Goal: Check status: Check status

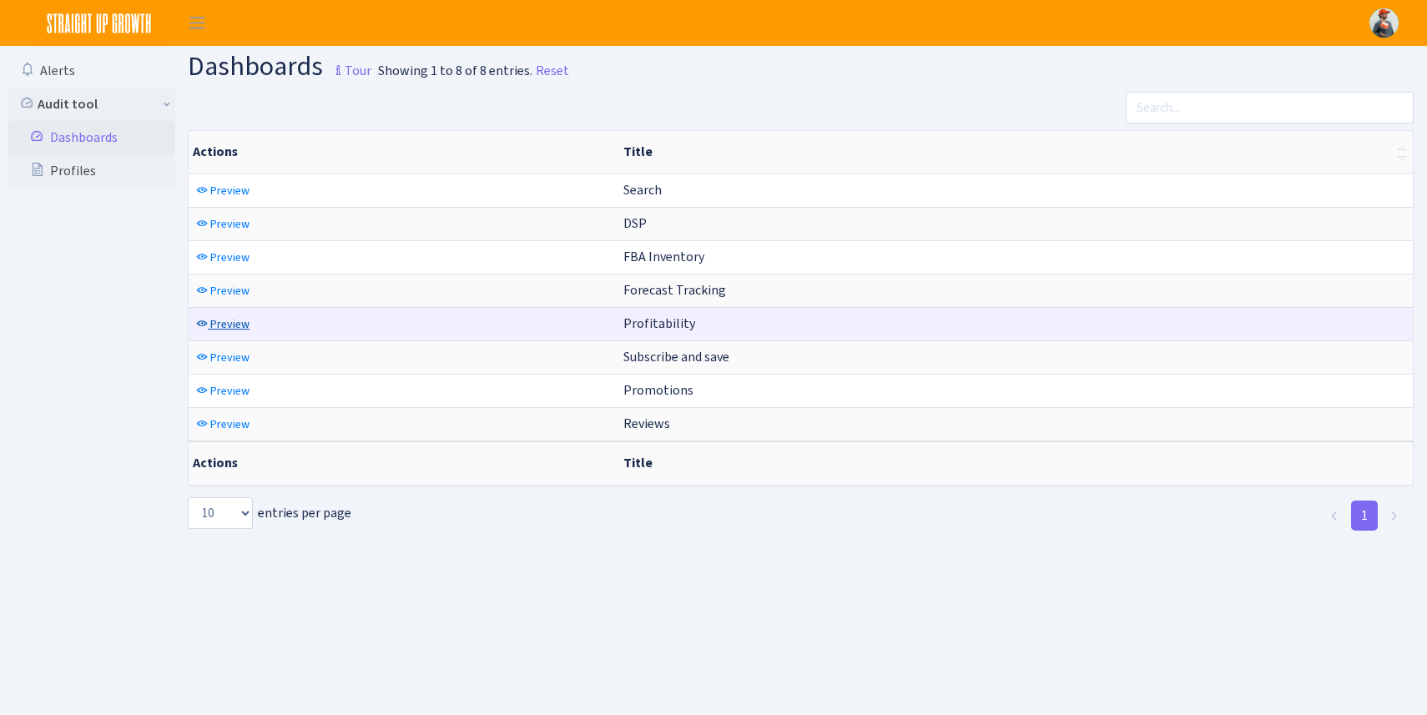
click at [226, 321] on span "Preview" at bounding box center [229, 324] width 39 height 16
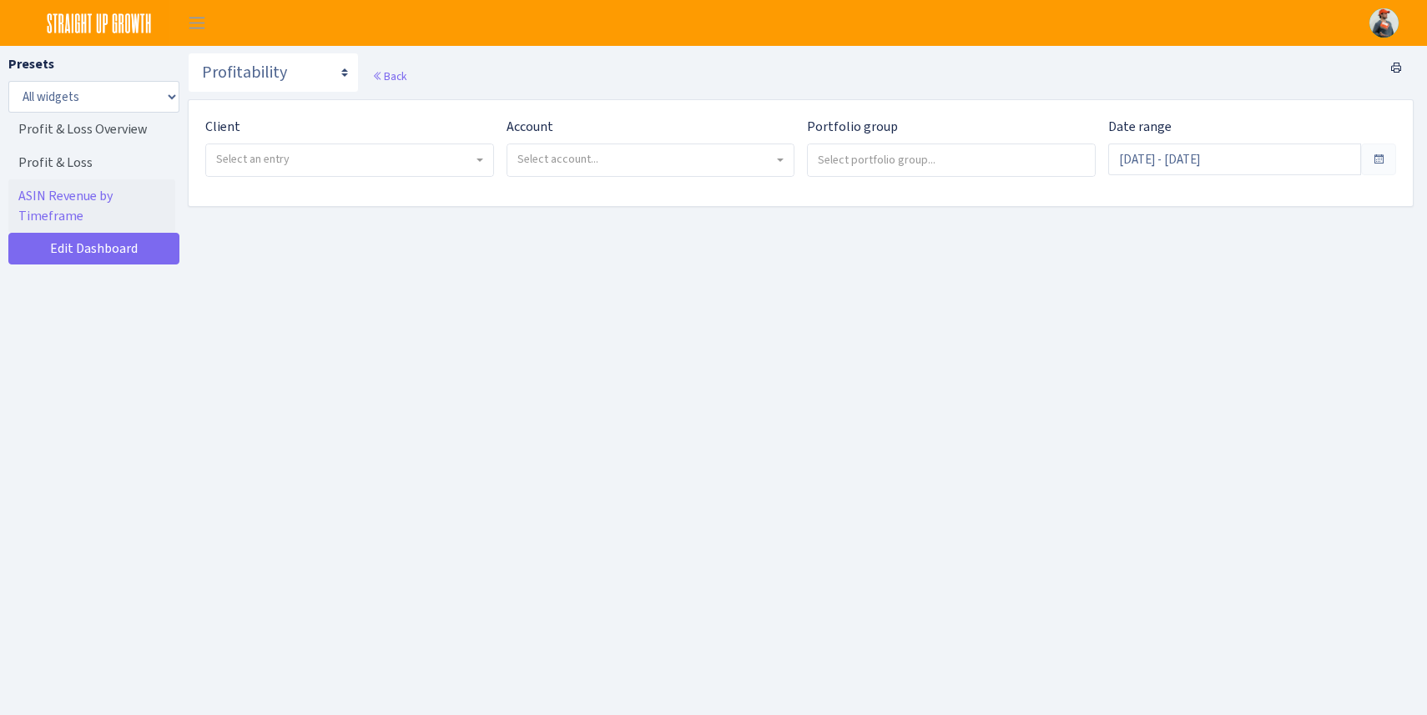
click at [290, 156] on span "Select an entry" at bounding box center [344, 159] width 257 height 17
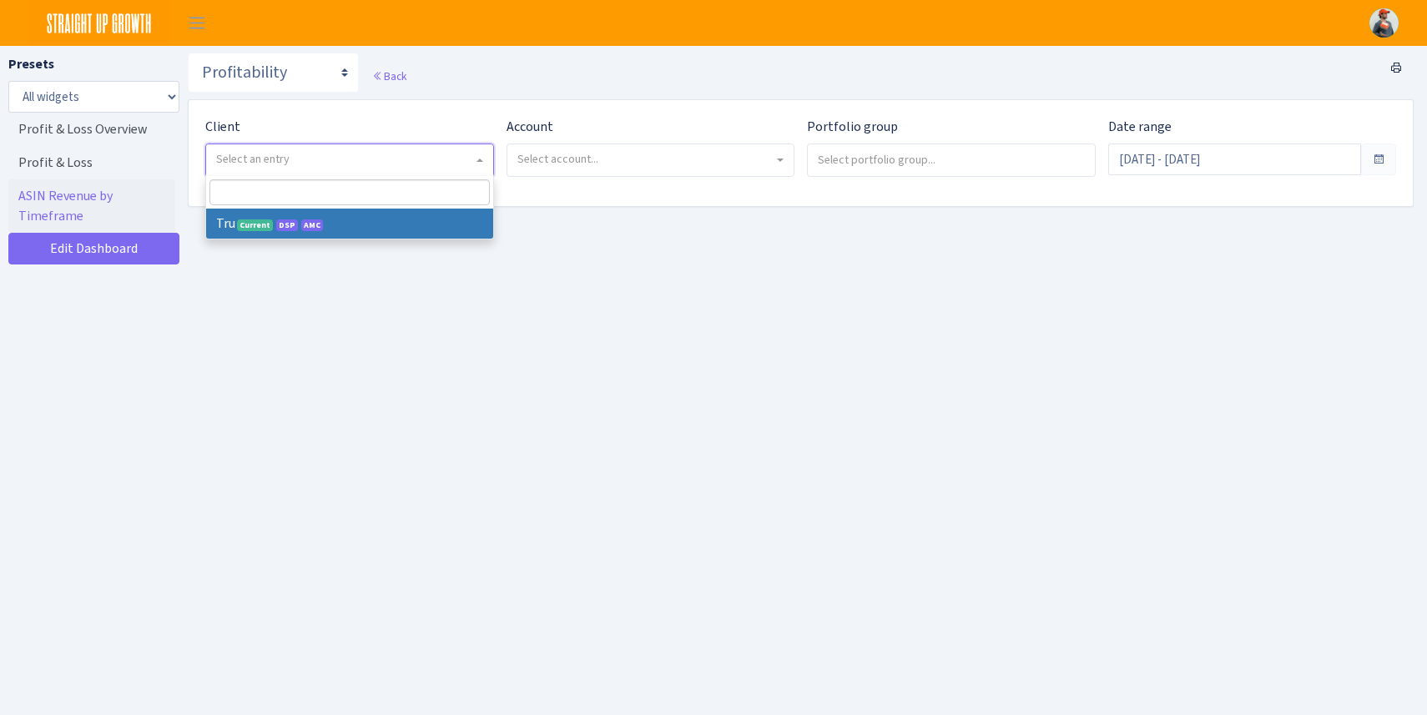
select select "482"
select select
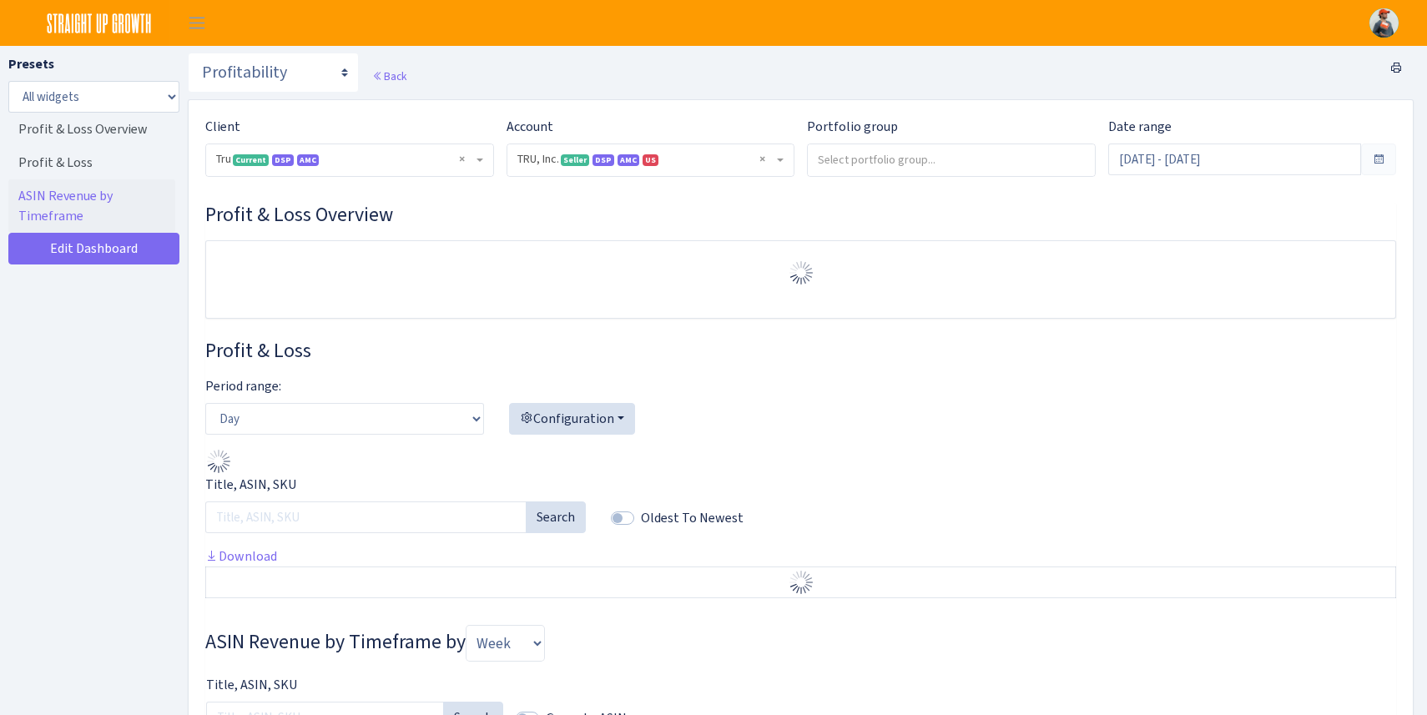
select select "1761349761672784"
click at [886, 165] on input "search" at bounding box center [951, 159] width 287 height 30
click at [1055, 219] on h3 "Profit & Loss Overview" at bounding box center [800, 215] width 1191 height 24
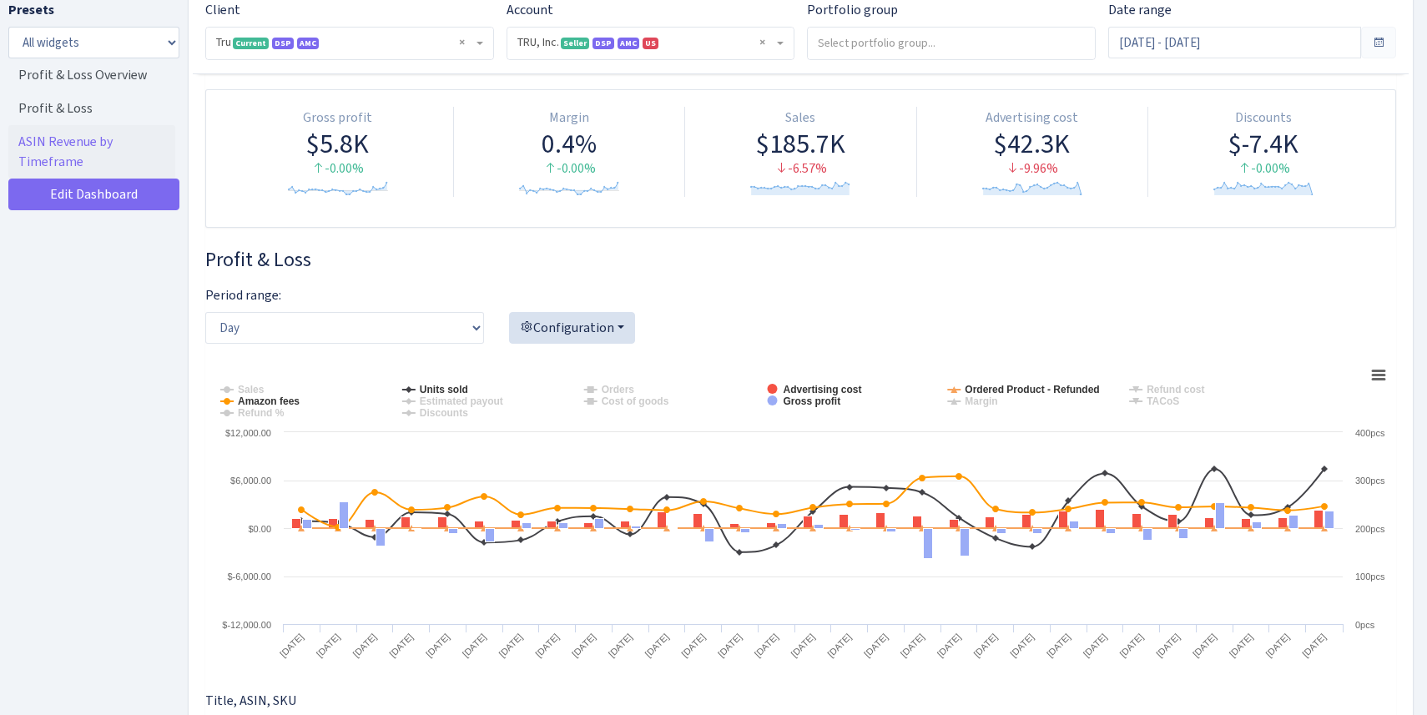
scroll to position [153, 0]
click at [393, 329] on select "Day Week Month" at bounding box center [344, 326] width 279 height 32
select select "month"
click at [205, 310] on select "Day Week Month" at bounding box center [344, 326] width 279 height 32
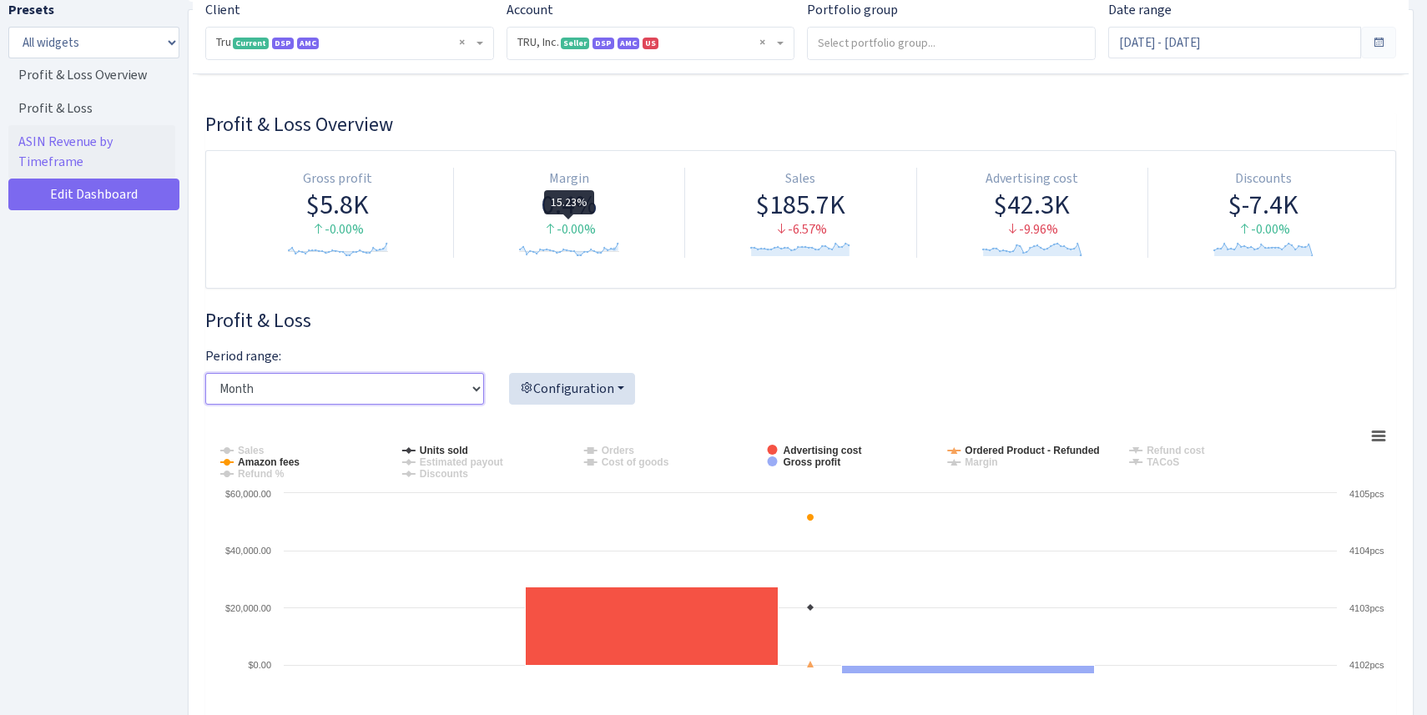
scroll to position [86, 0]
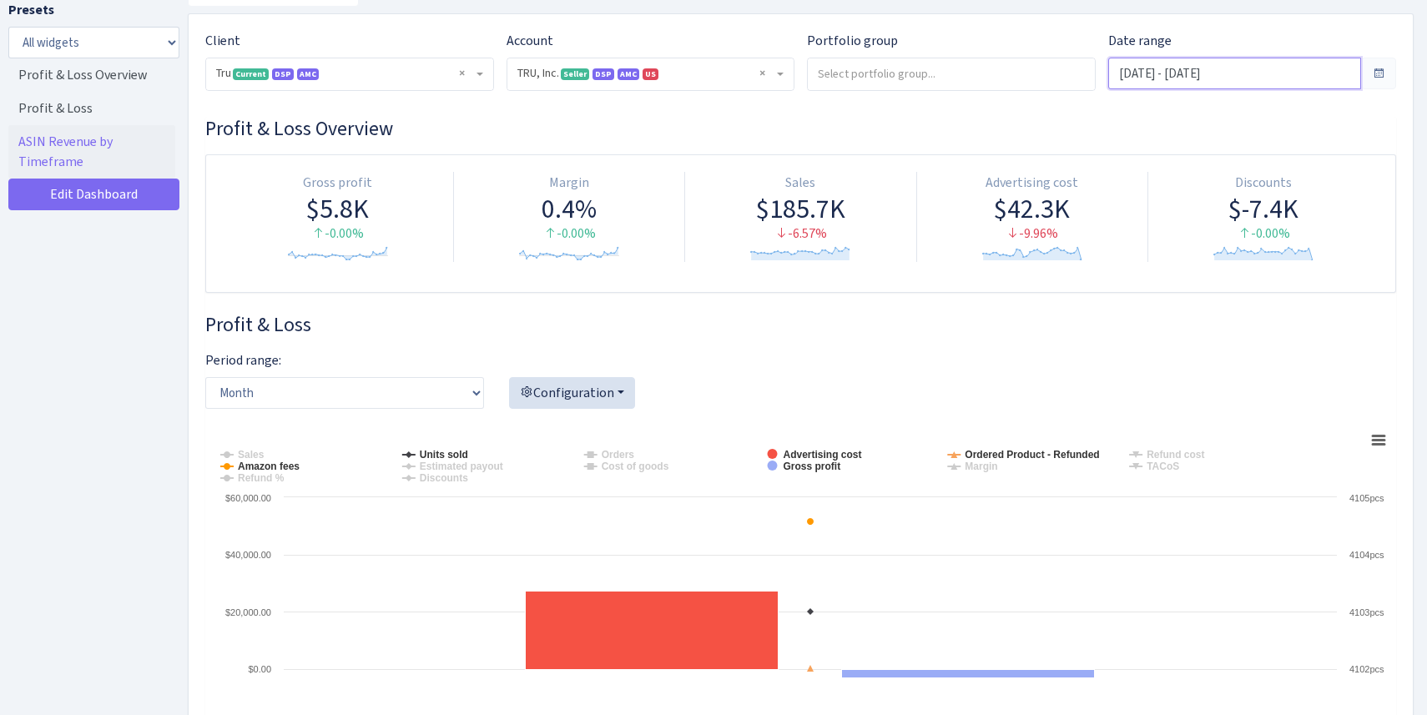
click at [1241, 74] on input "Jul 20, 2025 - Aug 18, 2025" at bounding box center [1235, 74] width 254 height 32
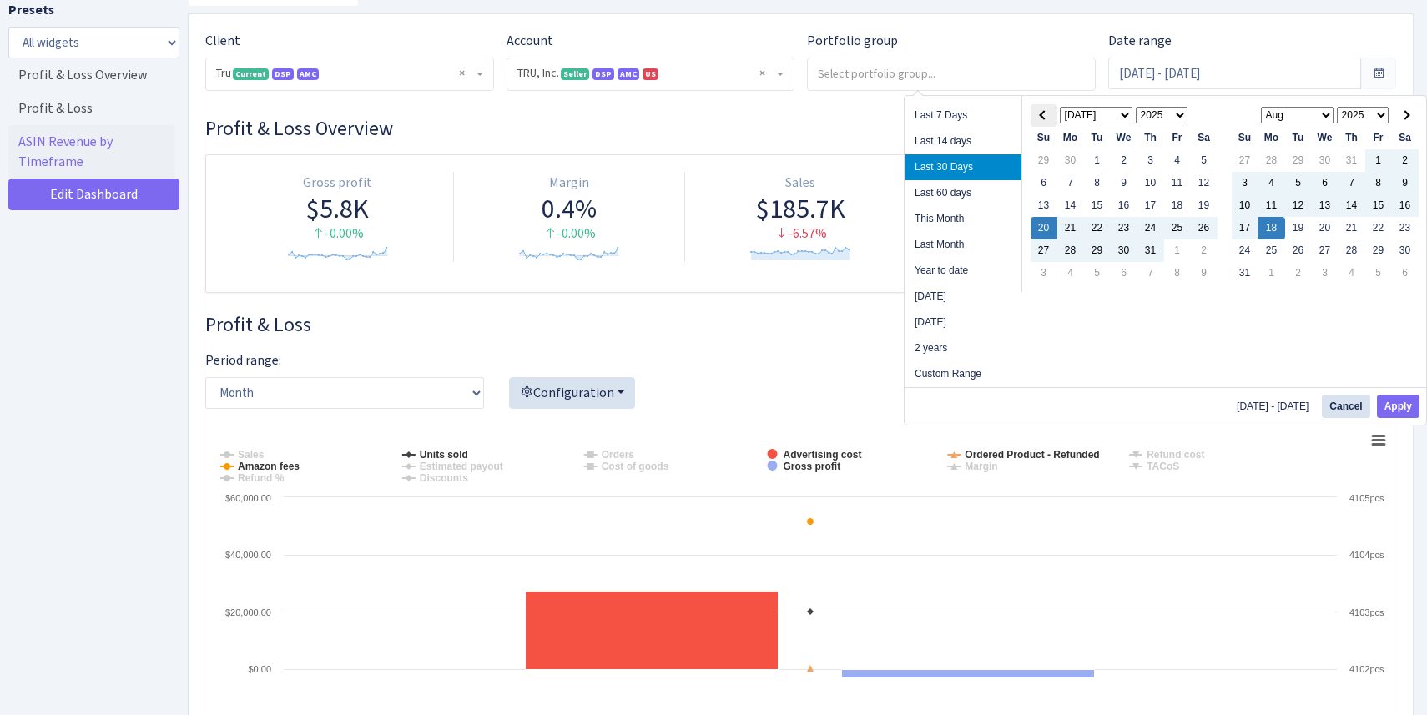
click at [1045, 120] on th at bounding box center [1043, 115] width 27 height 23
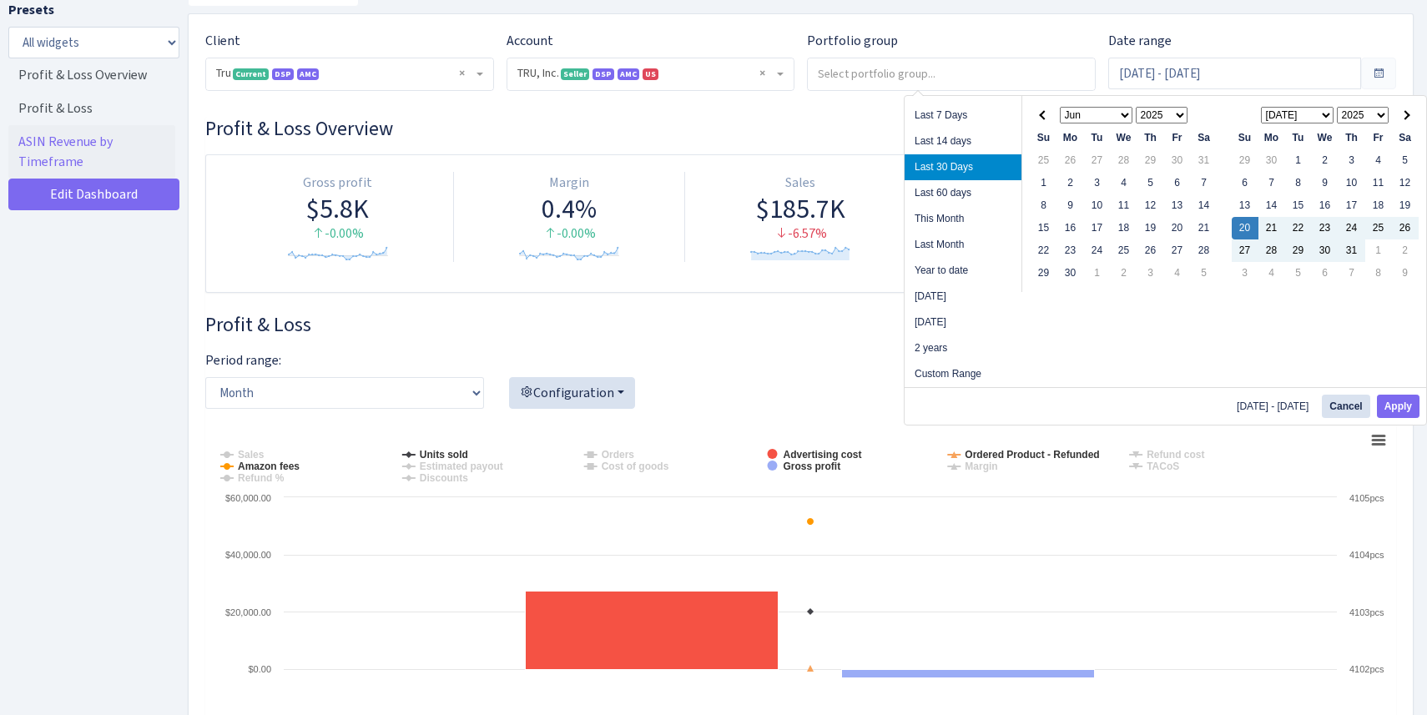
click at [1045, 120] on th at bounding box center [1043, 115] width 27 height 23
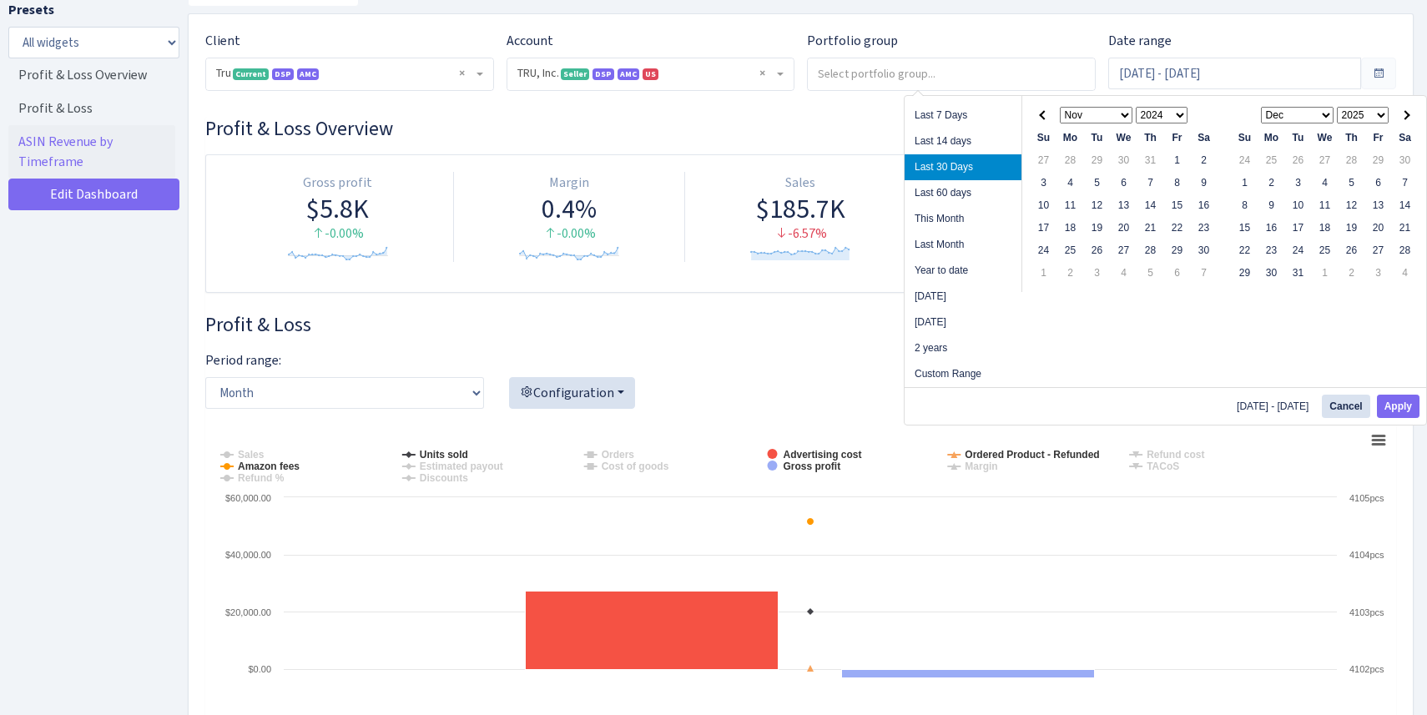
click at [1045, 120] on th at bounding box center [1043, 115] width 27 height 23
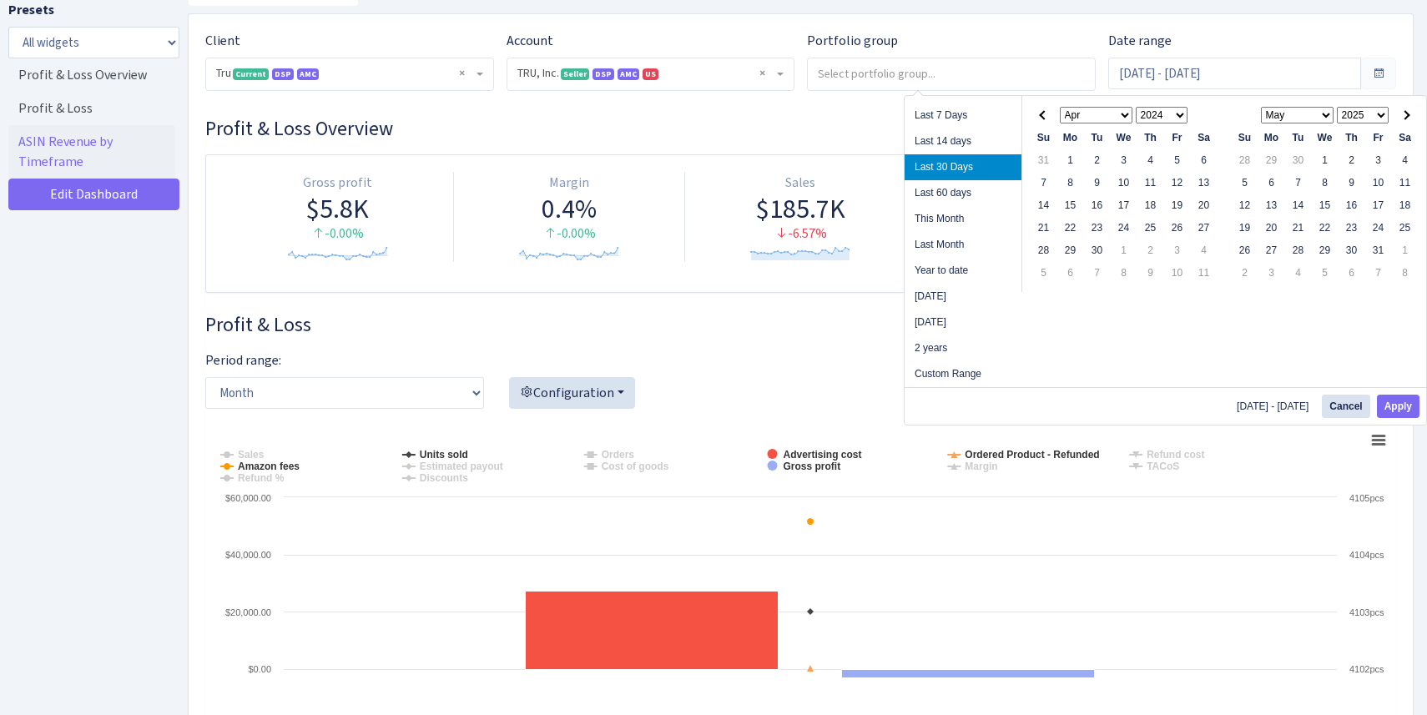
click at [1045, 120] on th at bounding box center [1043, 115] width 27 height 23
click at [1327, 115] on select "Jan Feb Mar Apr May Jun Jul Aug Sep Oct Nov Dec" at bounding box center [1297, 115] width 73 height 17
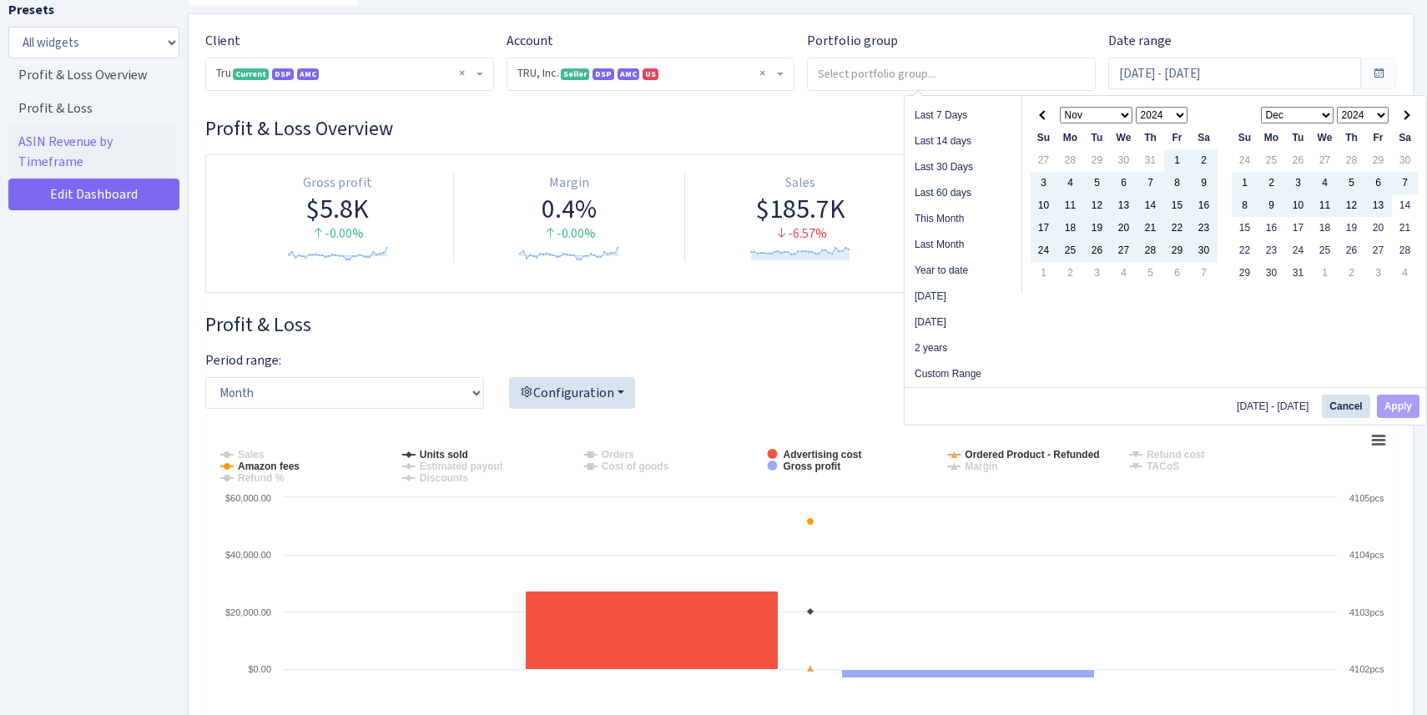
click at [1378, 120] on select "2024 2025 2026 2027 2028 2029 2030 2031 2032 2033 2034 2035 2036 2037 2038 2039…" at bounding box center [1363, 115] width 53 height 17
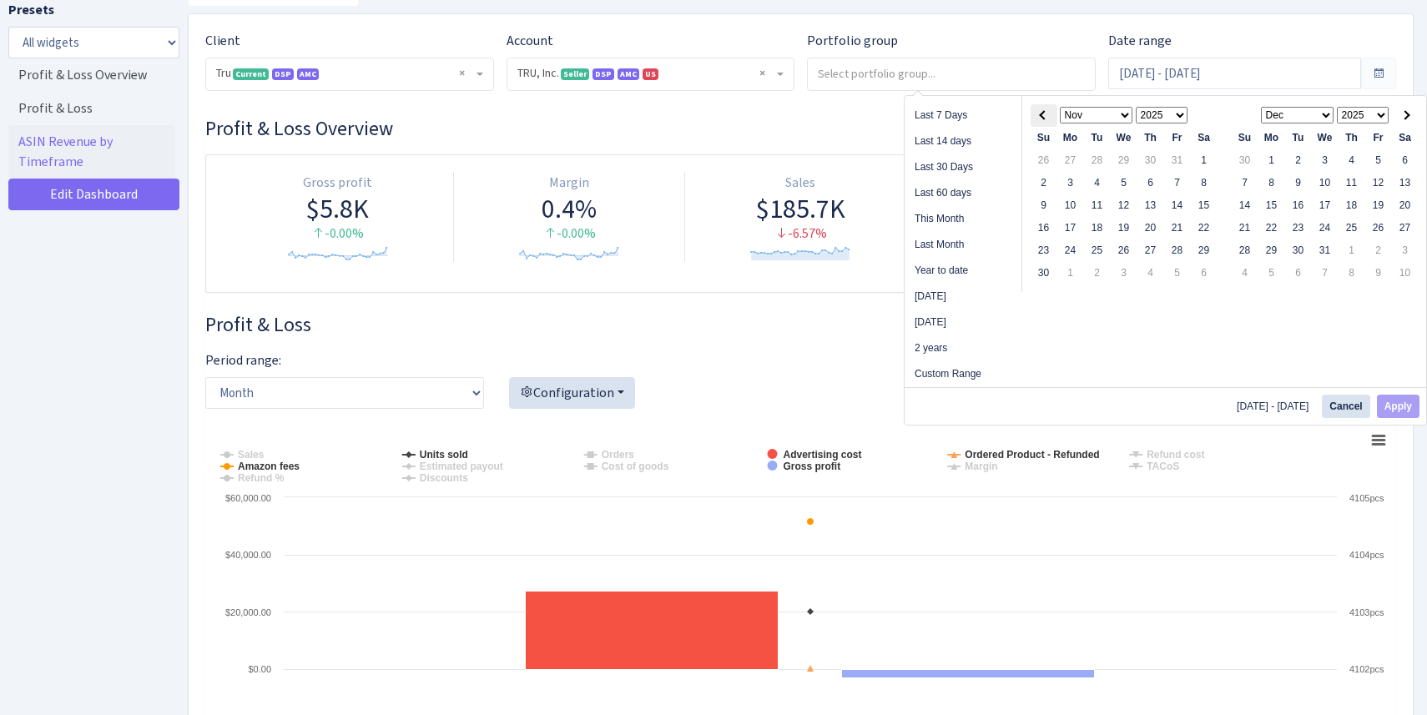
click at [1045, 114] on span at bounding box center [1043, 114] width 9 height 9
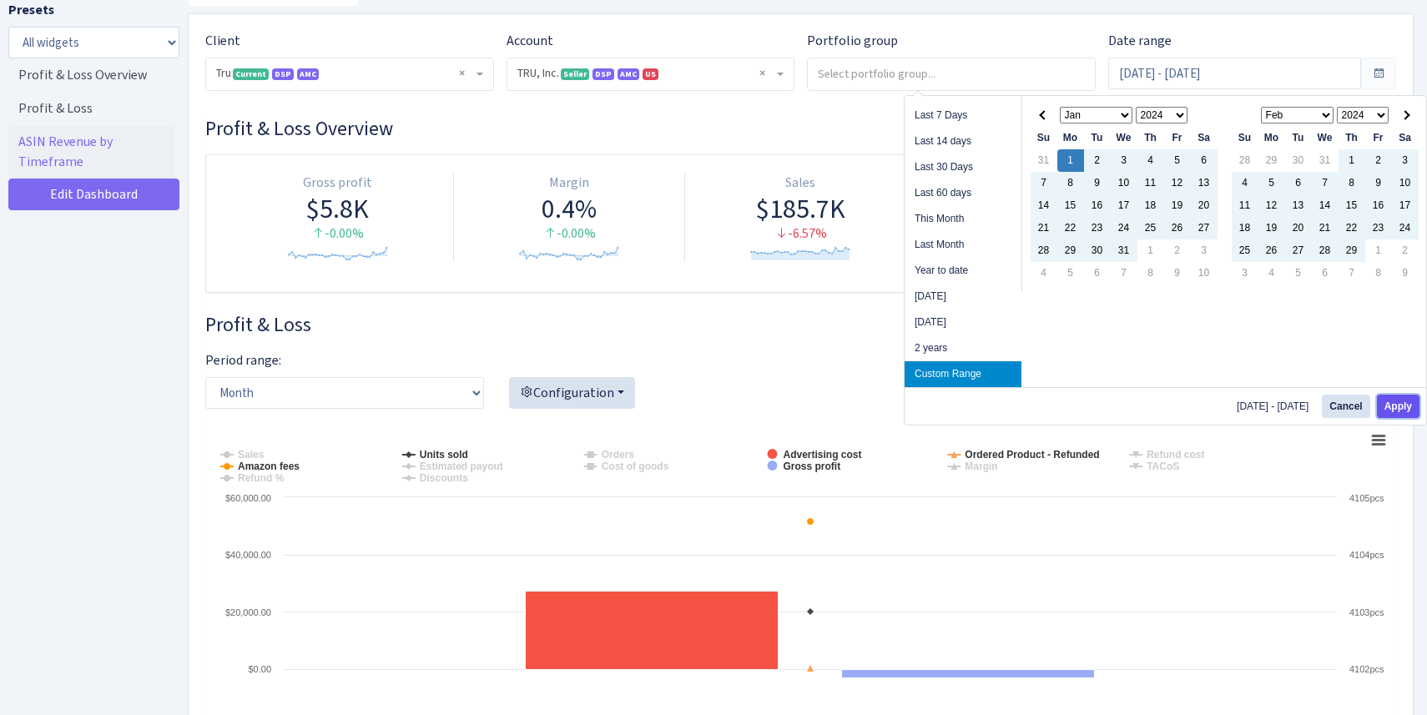
click at [1394, 395] on button "Apply" at bounding box center [1398, 406] width 43 height 23
type input "[DATE] - [DATE]"
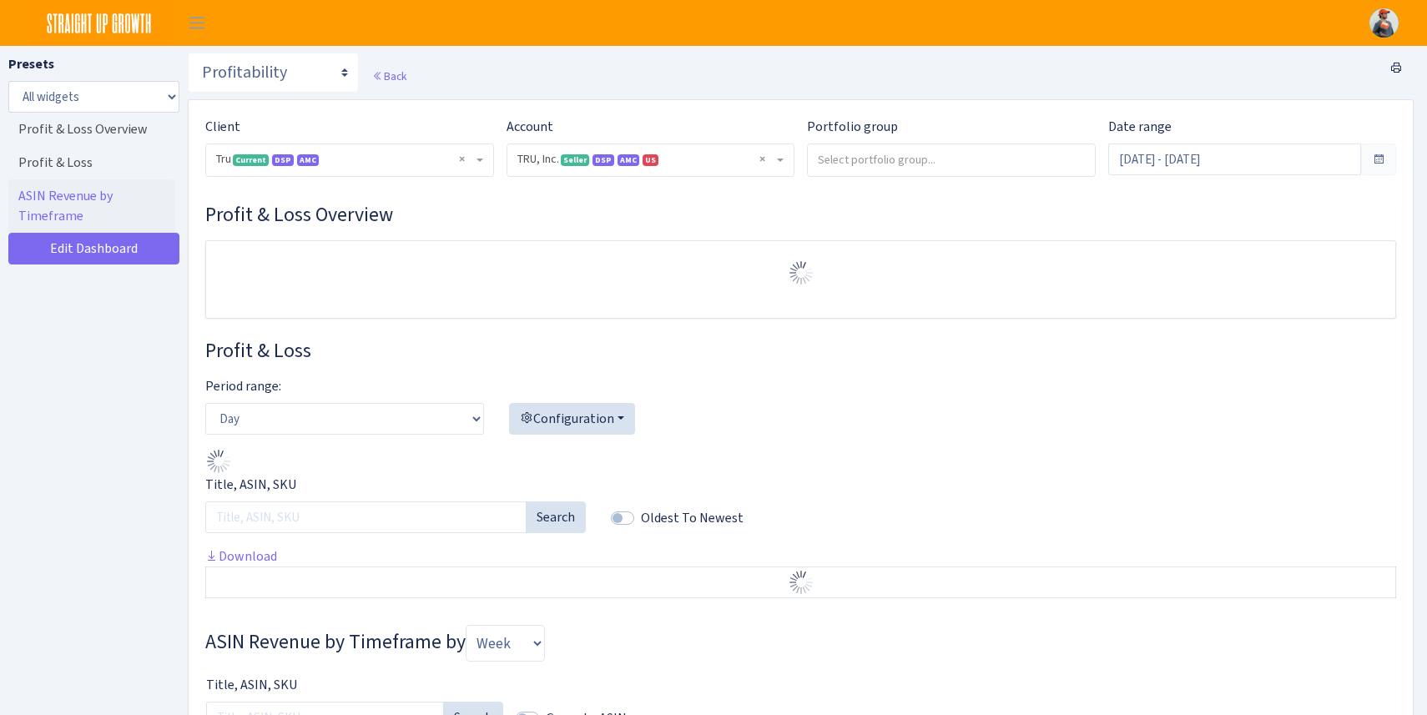
select select "1761349761672784"
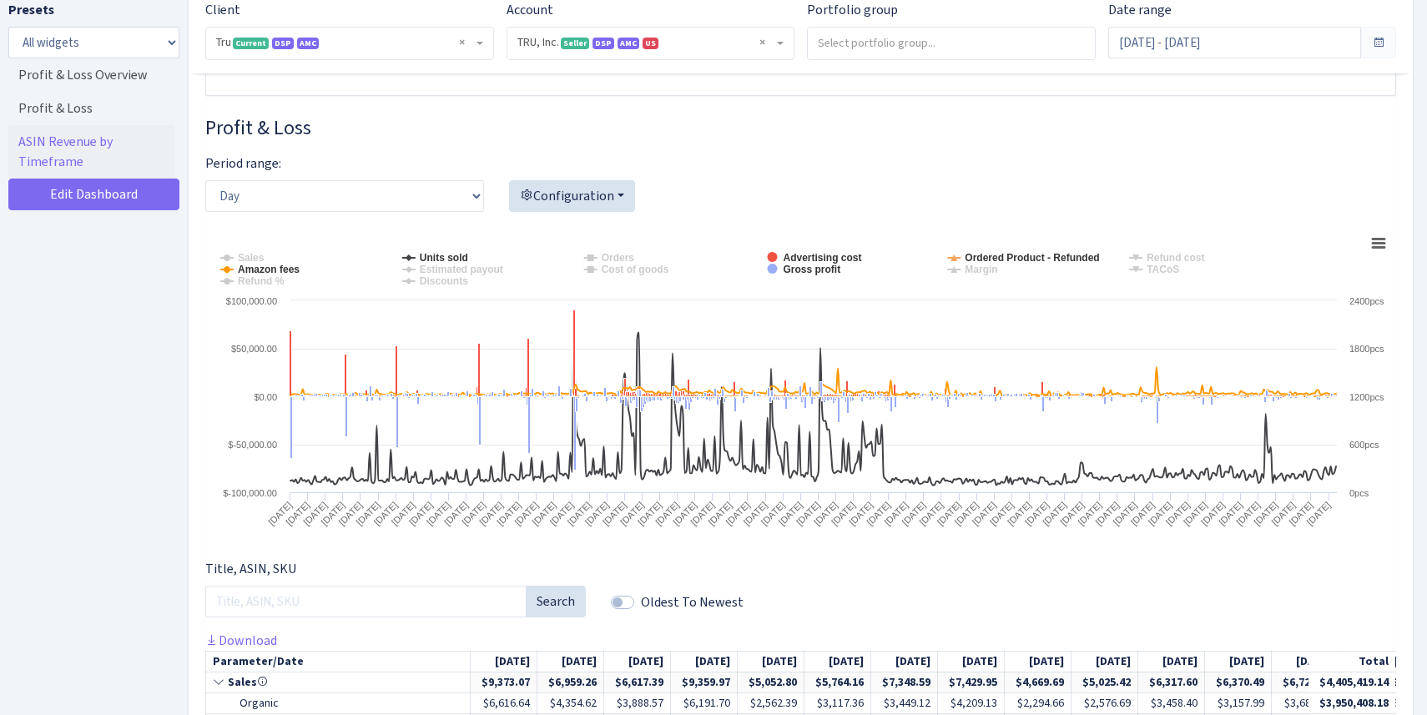
scroll to position [267, 0]
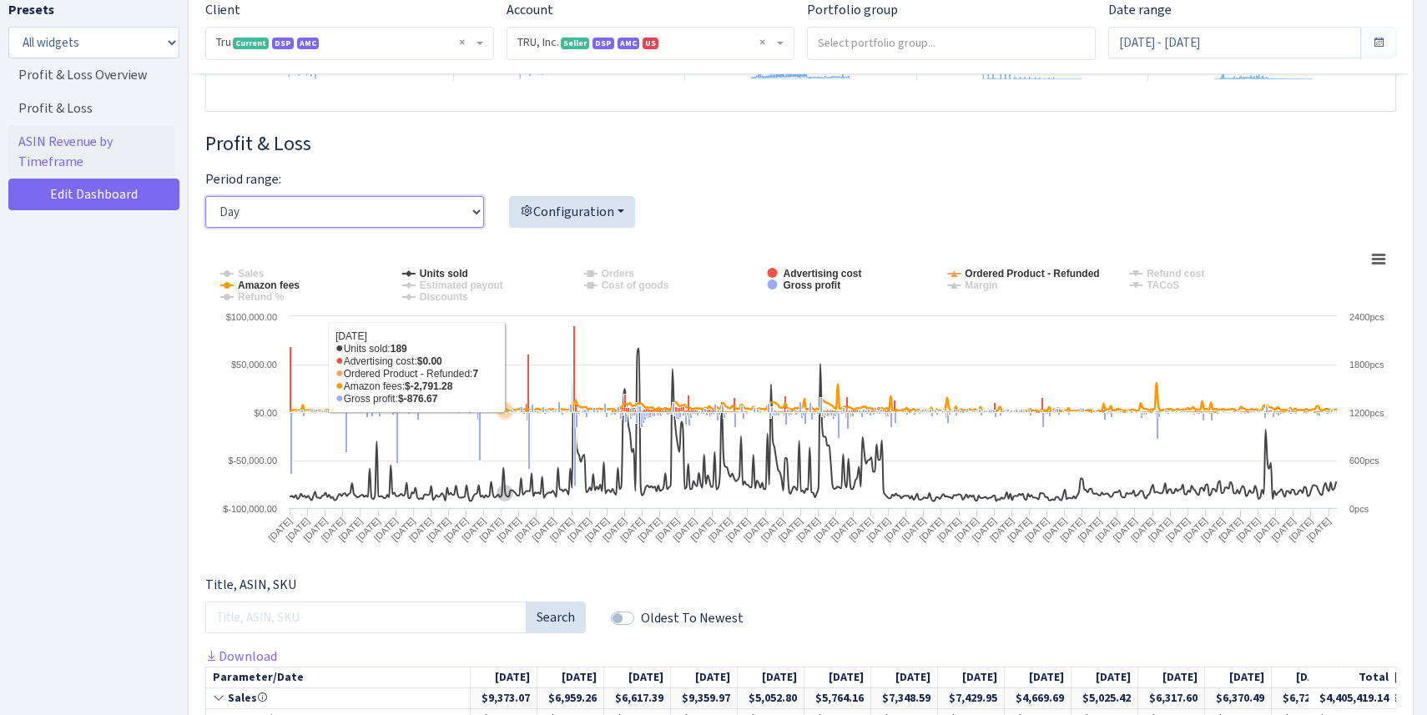
click at [446, 223] on select "Day Week Month" at bounding box center [344, 212] width 279 height 32
select select "month"
click at [205, 196] on select "Day Week Month" at bounding box center [344, 212] width 279 height 32
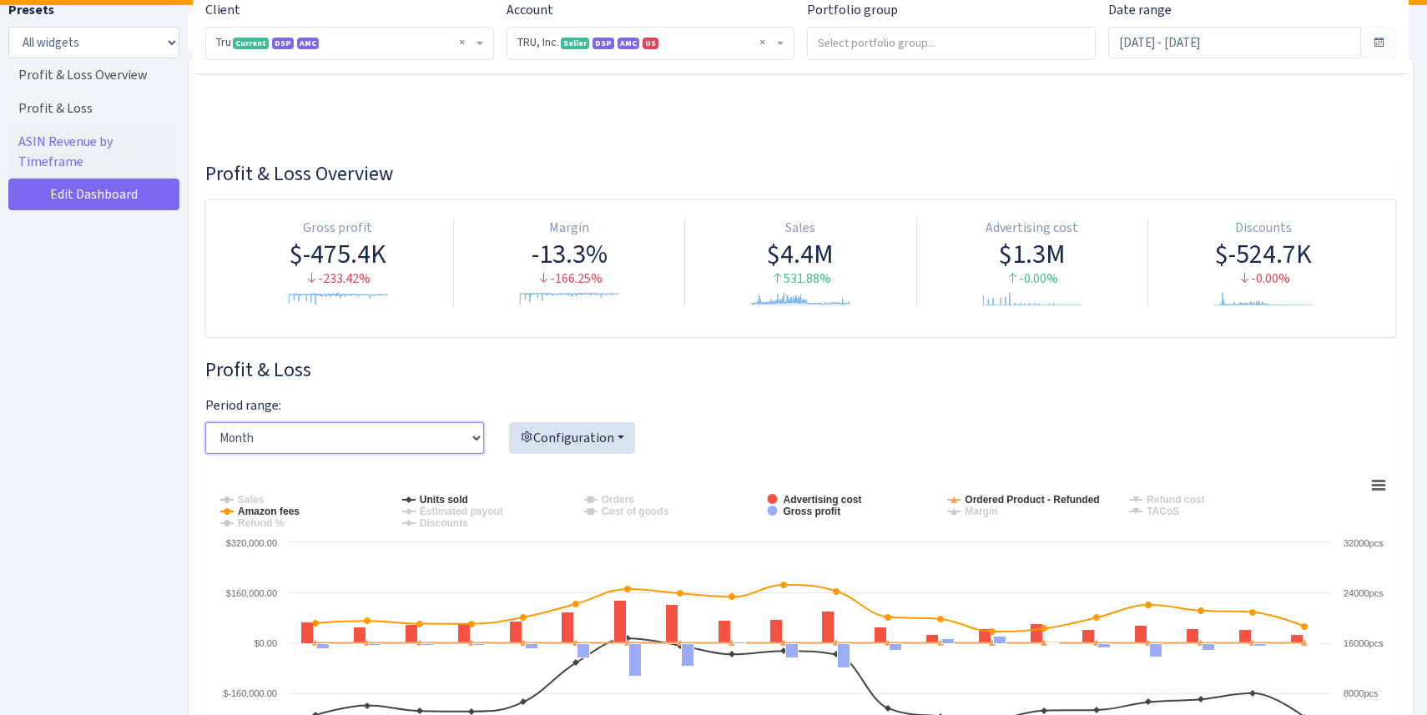
scroll to position [0, 0]
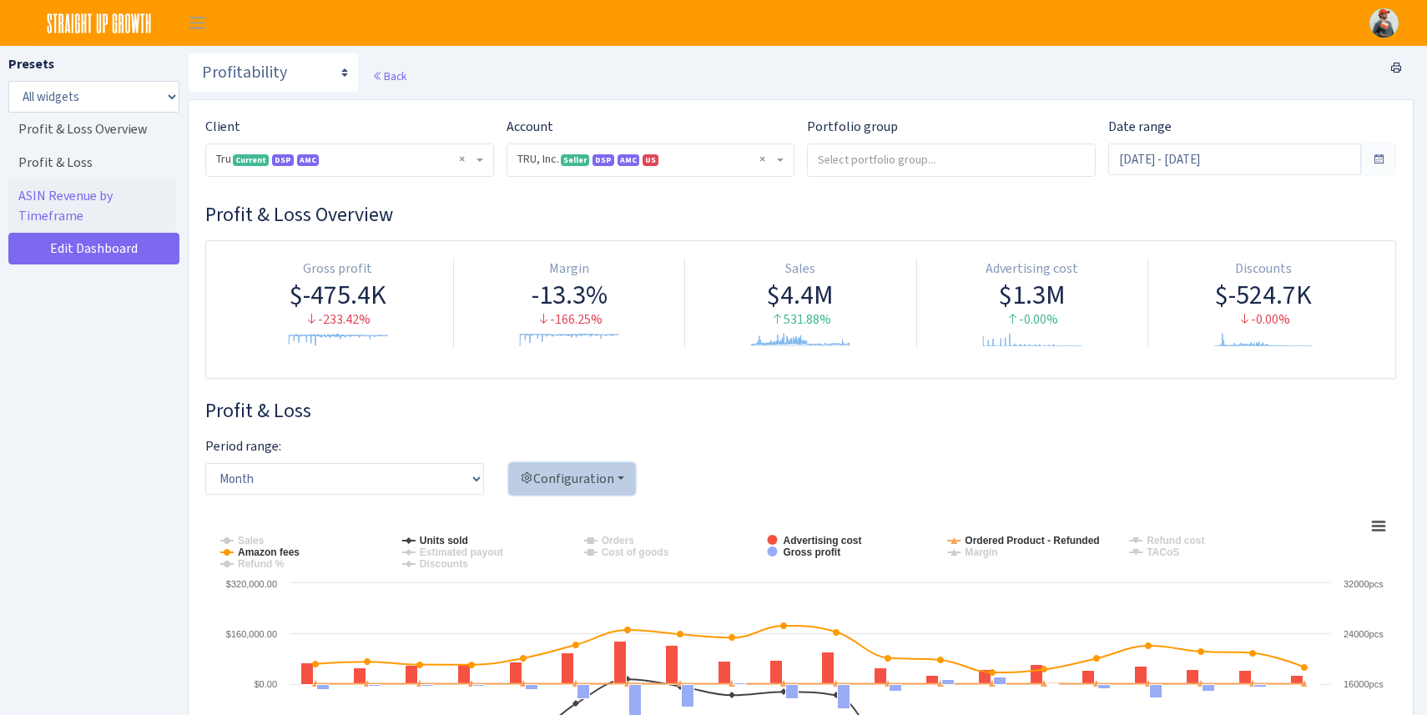
click at [609, 476] on button "Configuration" at bounding box center [572, 479] width 126 height 32
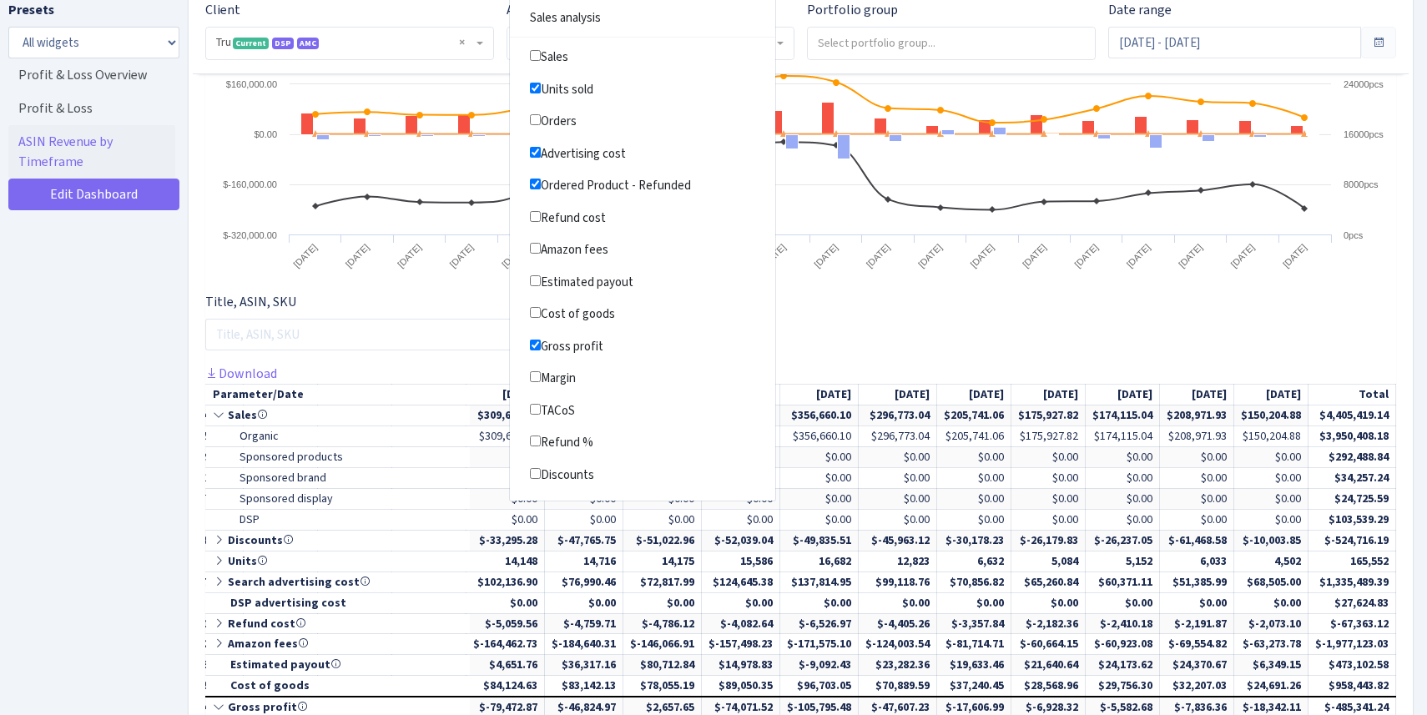
scroll to position [591, 0]
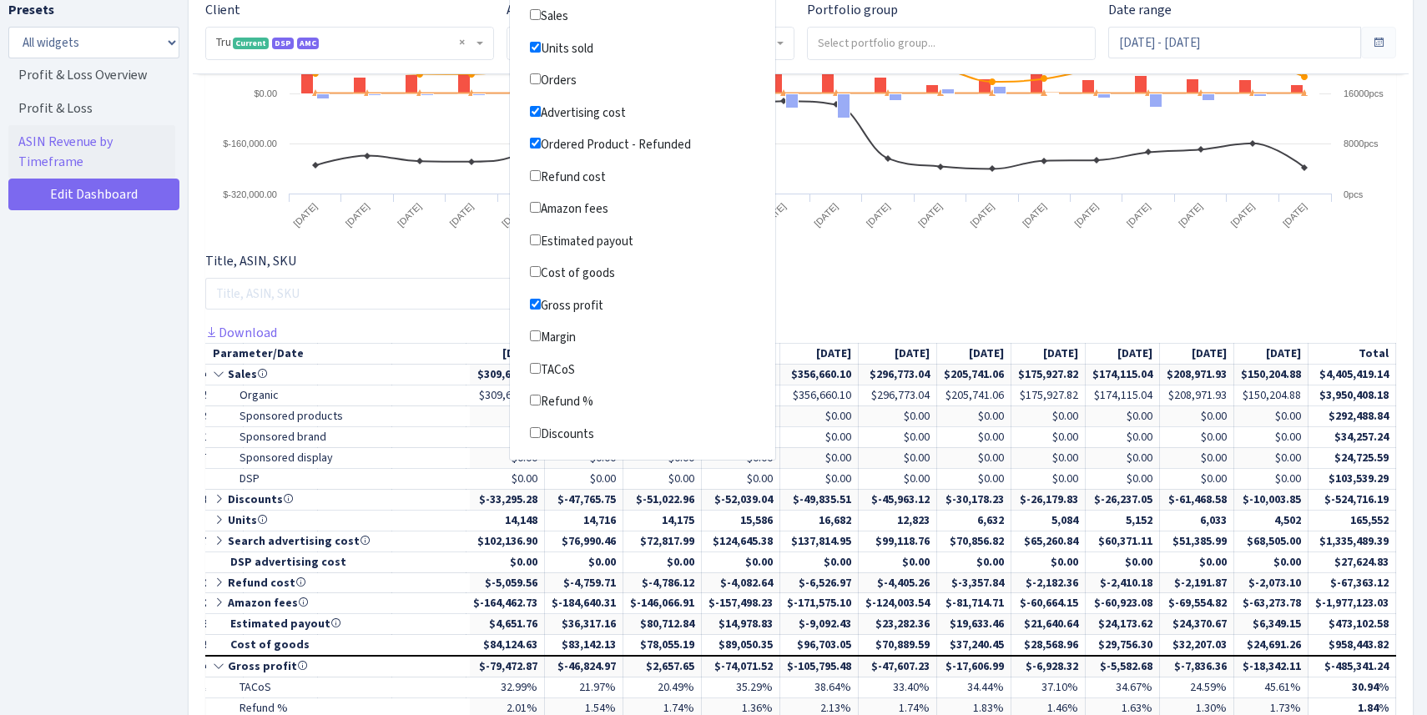
click at [854, 275] on div "Title, ASIN, SKU Search Oldest To Newest" at bounding box center [801, 287] width 1216 height 72
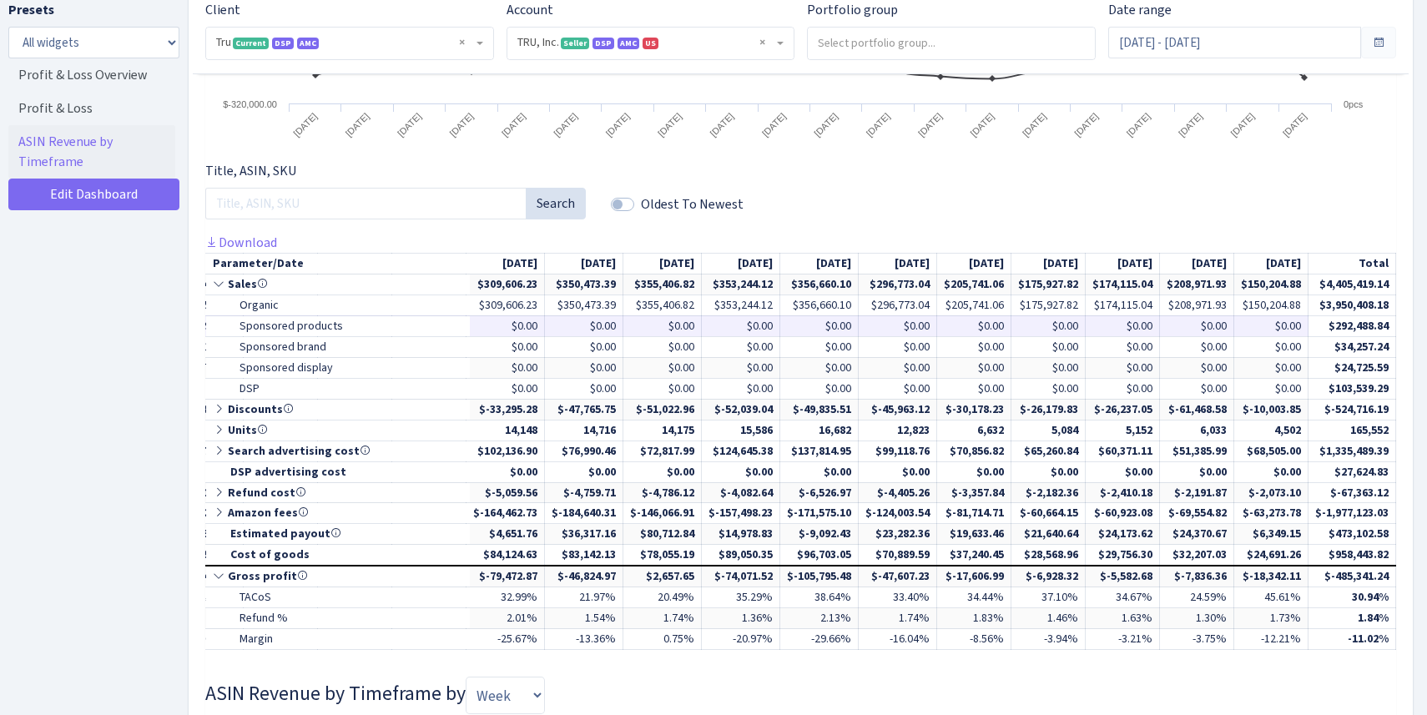
scroll to position [672, 0]
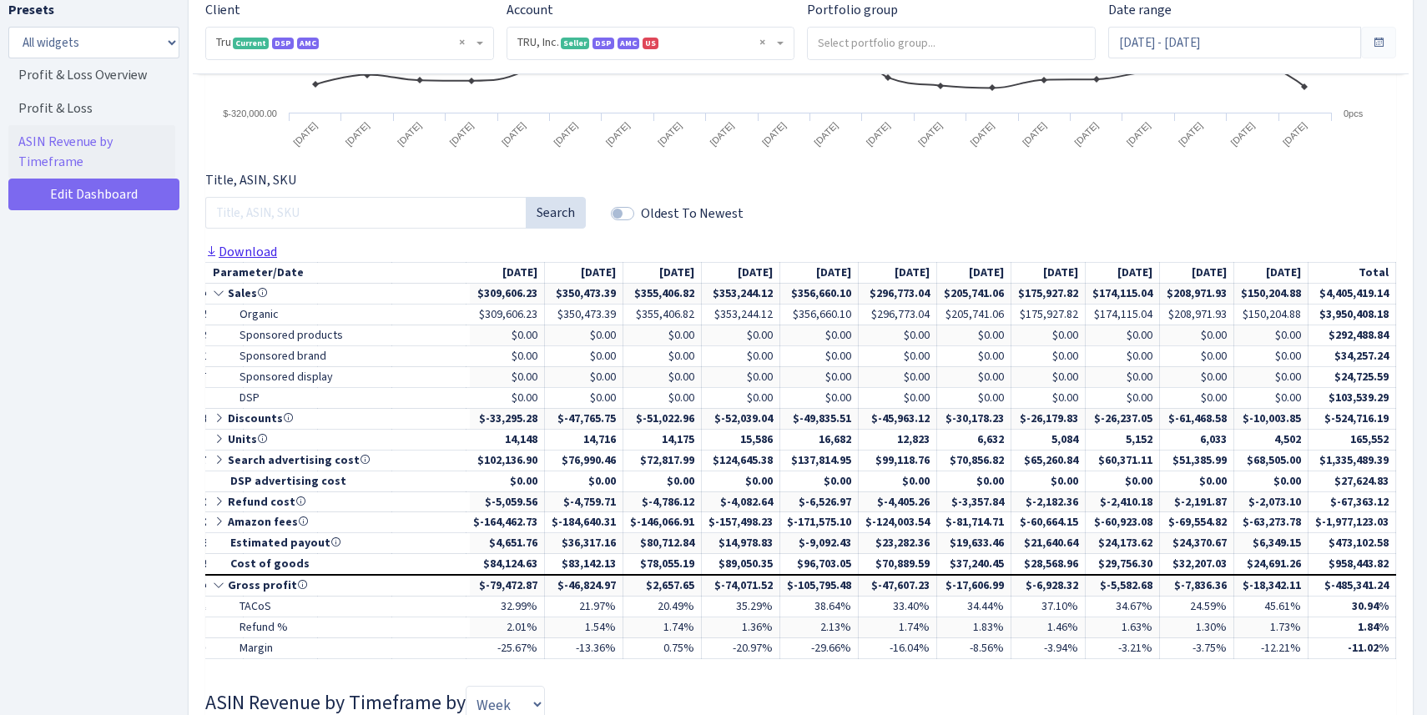
click at [246, 256] on link "Download" at bounding box center [241, 252] width 72 height 18
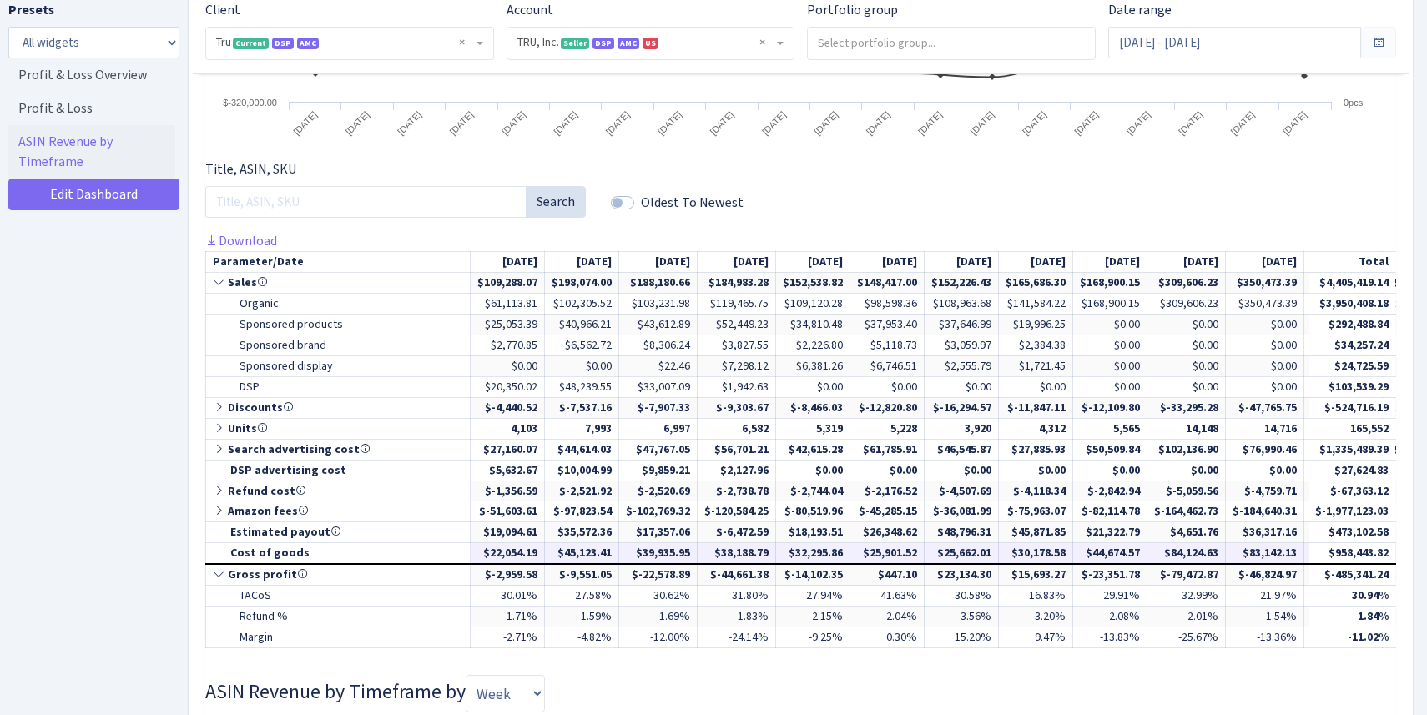
scroll to position [688, 0]
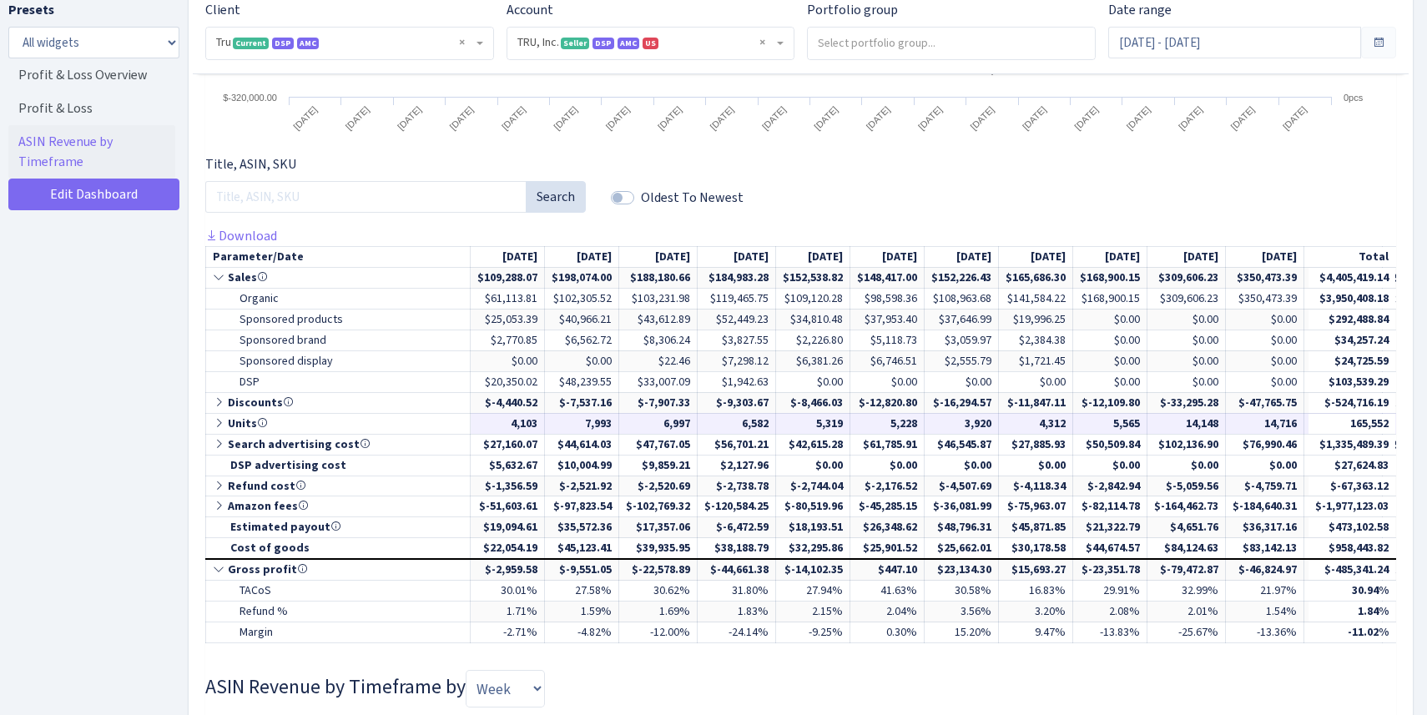
click at [220, 422] on icon at bounding box center [220, 423] width 15 height 12
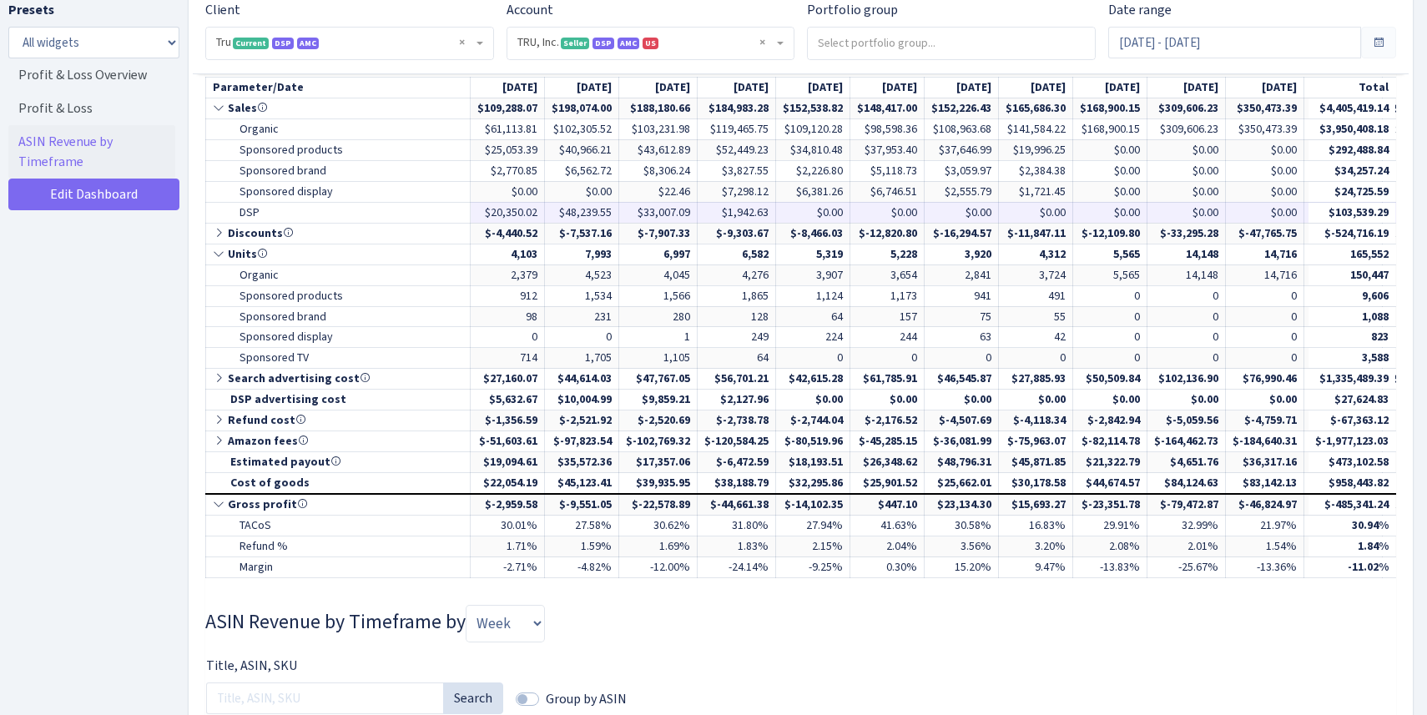
scroll to position [912, 0]
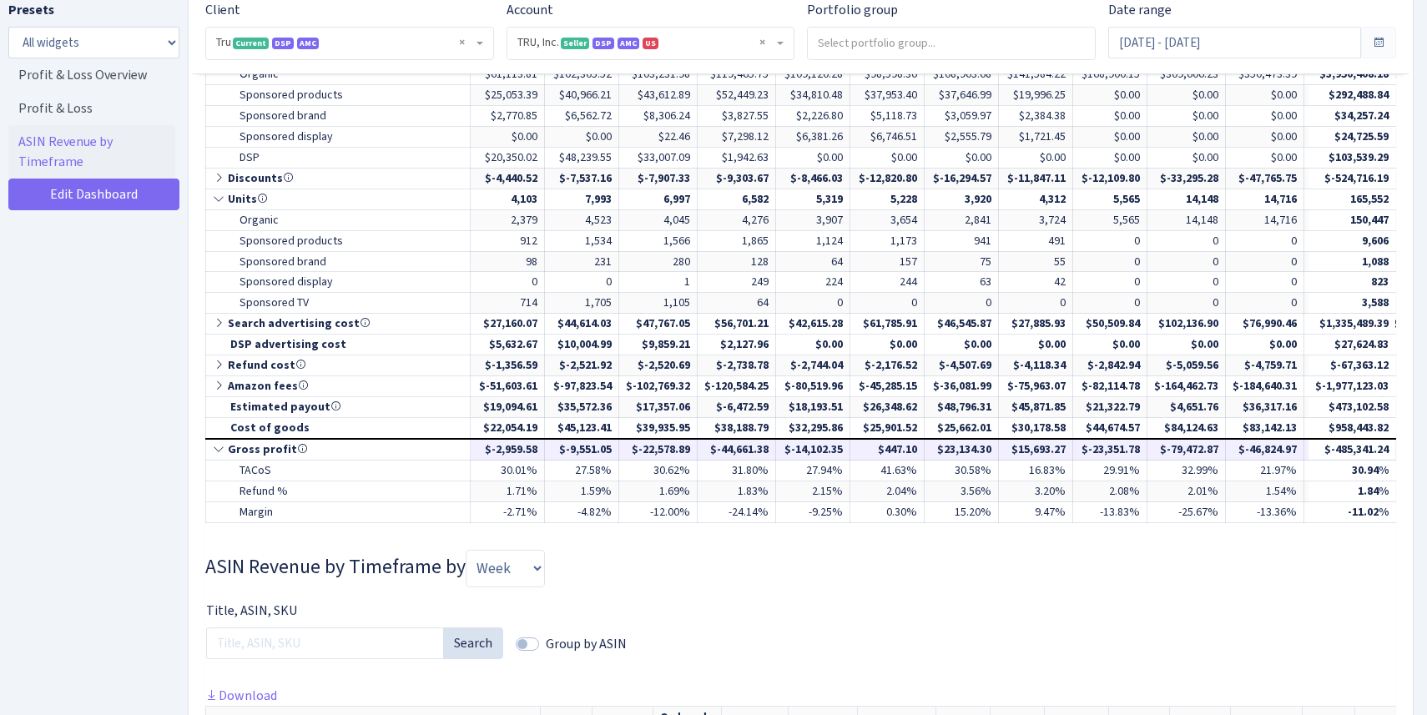
drag, startPoint x: 666, startPoint y: 449, endPoint x: 699, endPoint y: 451, distance: 33.5
click at [698, 451] on td "$-22,578.89" at bounding box center [658, 449] width 78 height 21
click at [219, 387] on icon at bounding box center [220, 386] width 15 height 12
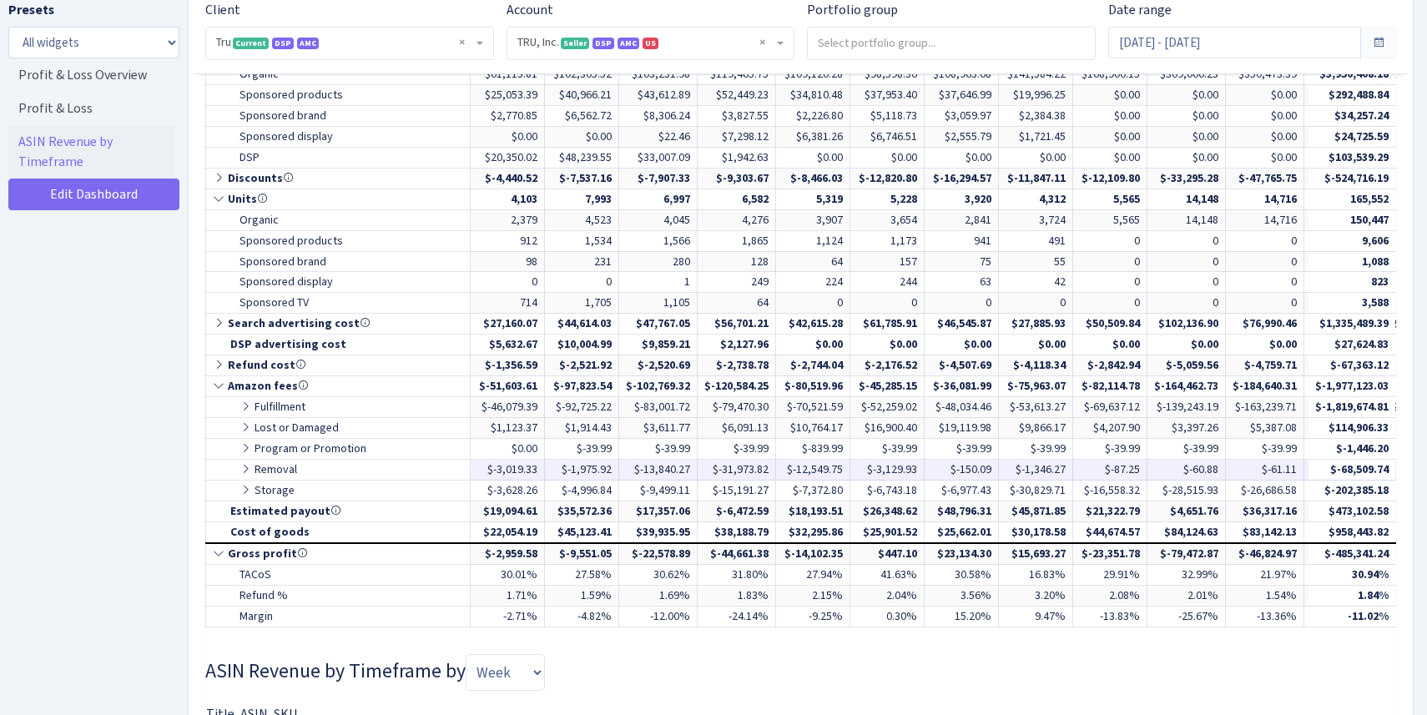
drag, startPoint x: 639, startPoint y: 468, endPoint x: 698, endPoint y: 472, distance: 59.4
click at [698, 472] on td "$-13,840.27" at bounding box center [658, 470] width 78 height 21
drag, startPoint x: 745, startPoint y: 468, endPoint x: 778, endPoint y: 471, distance: 33.5
click at [776, 471] on td "$-31,973.82" at bounding box center [737, 470] width 78 height 21
drag, startPoint x: 807, startPoint y: 470, endPoint x: 859, endPoint y: 470, distance: 52.6
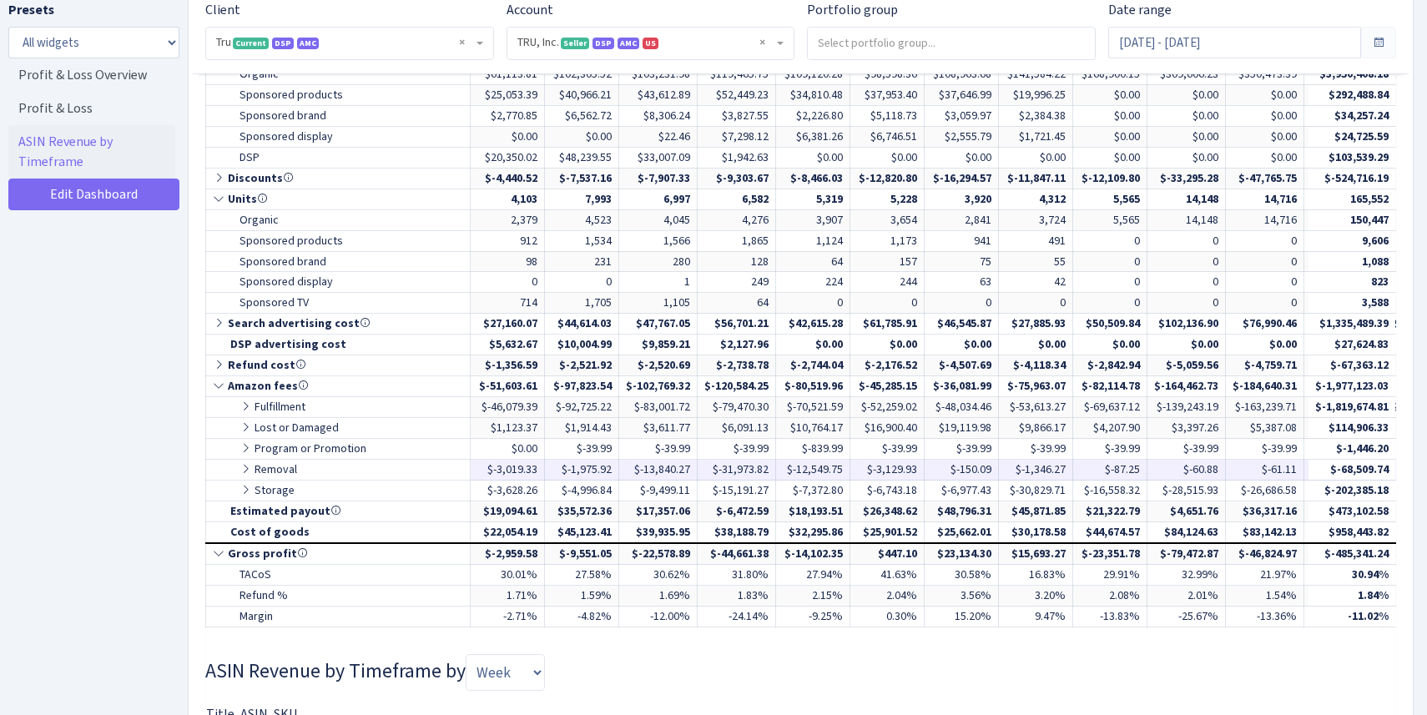
click at [850, 470] on td "$-12,549.75" at bounding box center [813, 470] width 74 height 21
drag, startPoint x: 889, startPoint y: 469, endPoint x: 950, endPoint y: 469, distance: 60.1
click at [950, 469] on tr "Removal $-3,019.33 $-1,975.92 $-13,840.27 $-31,973.82 $-12,549.75" at bounding box center [1141, 470] width 1871 height 21
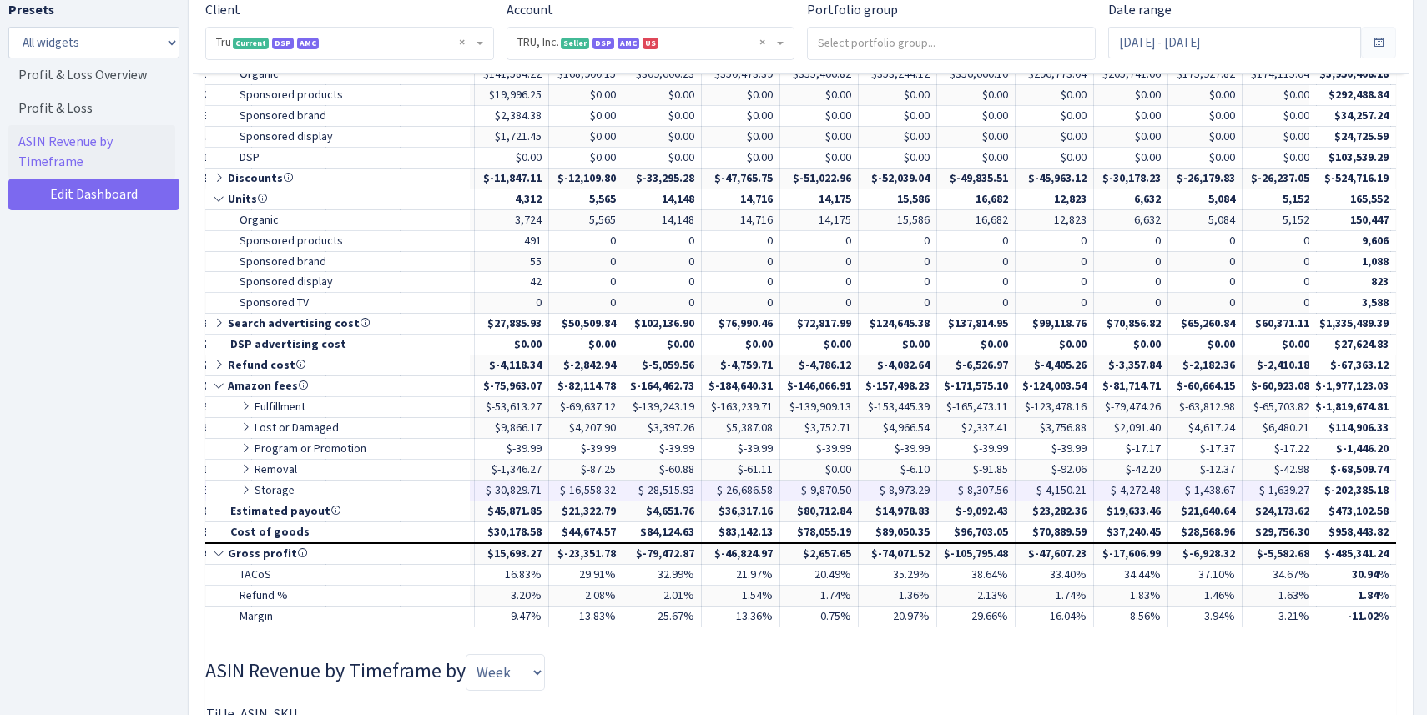
scroll to position [0, 730]
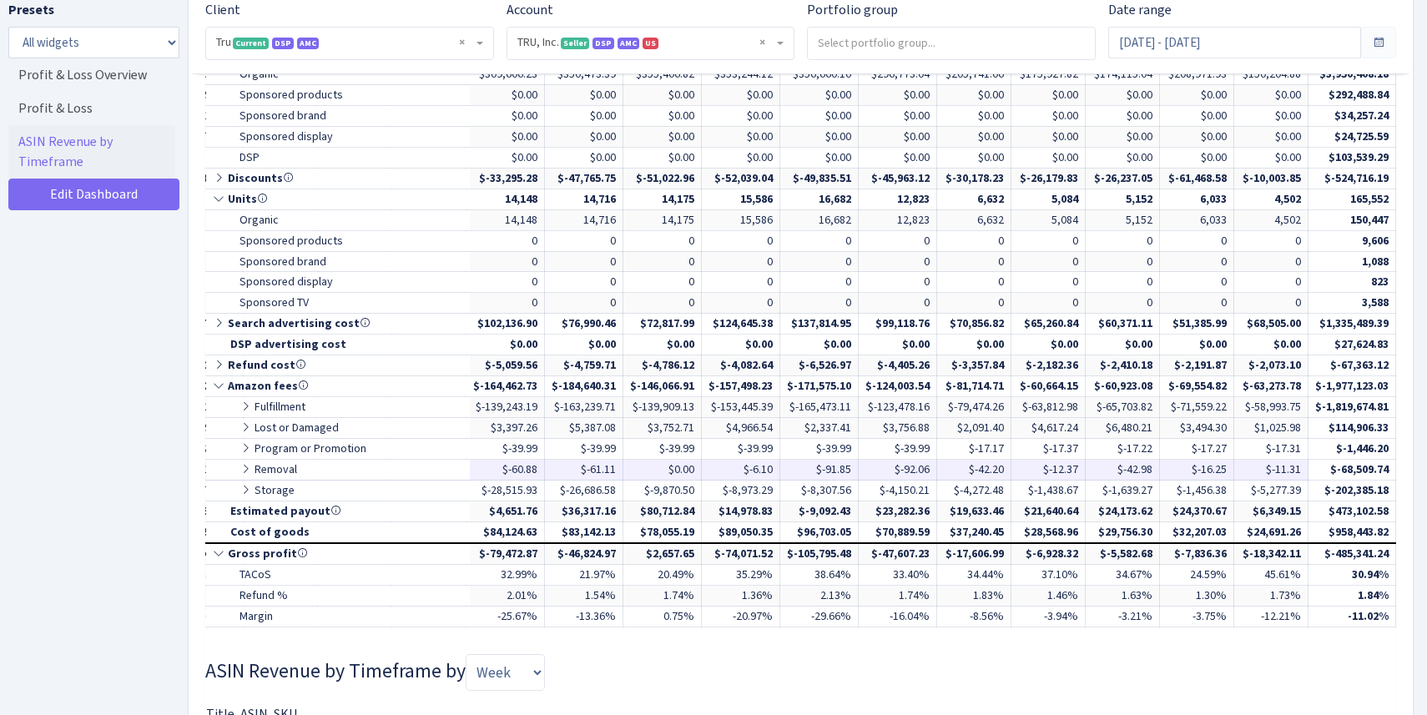
drag, startPoint x: 1303, startPoint y: 468, endPoint x: 485, endPoint y: 471, distance: 818.5
click at [485, 471] on tr "Removal $-3,019.33 $-1,975.92 $-13,840.27 $-31,973.82 $-12,549.75" at bounding box center [460, 470] width 1871 height 21
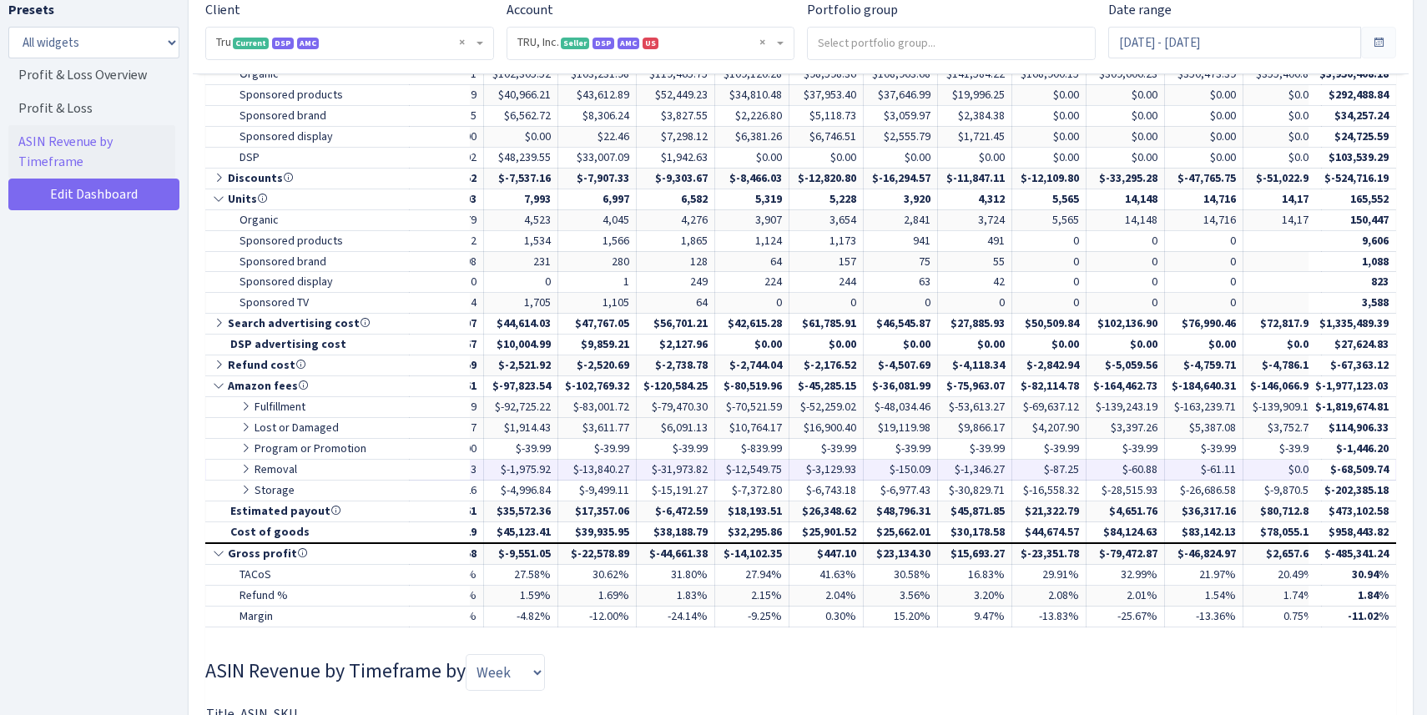
scroll to position [0, 0]
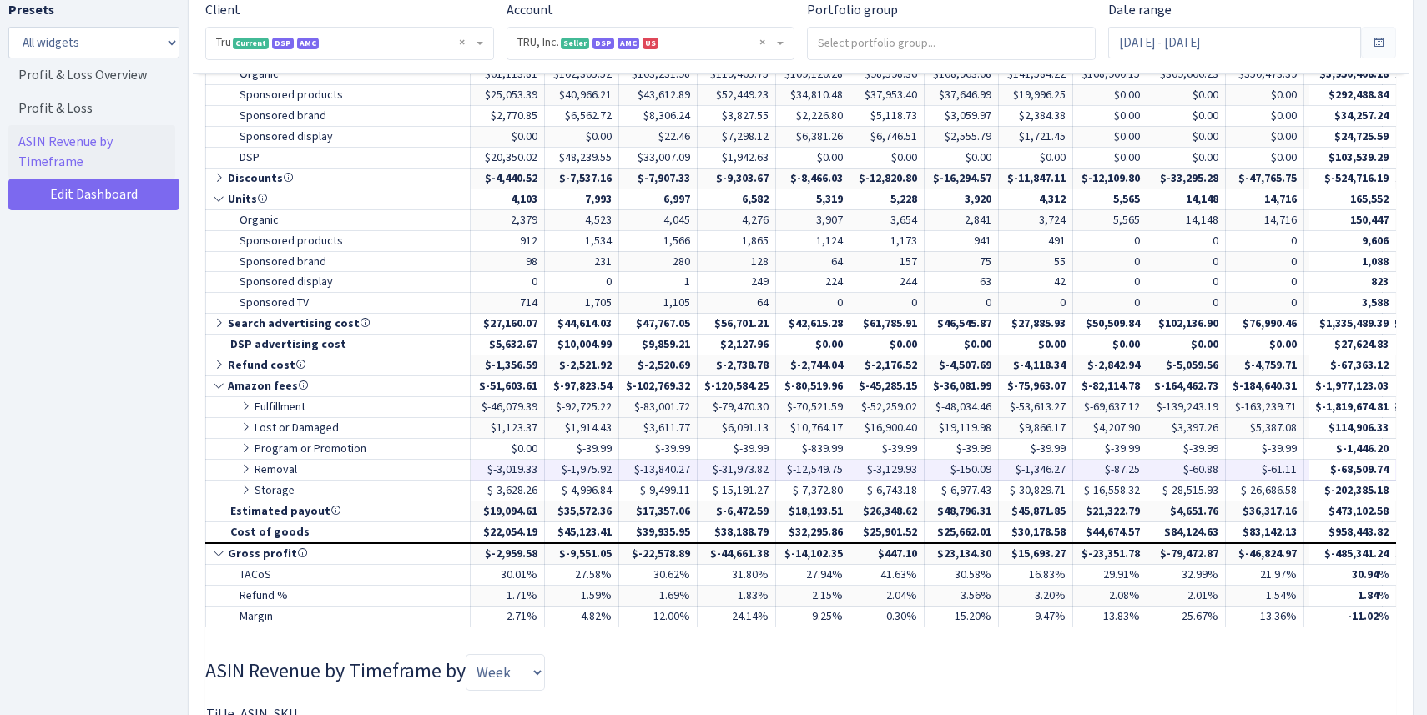
drag, startPoint x: 931, startPoint y: 470, endPoint x: 567, endPoint y: 467, distance: 363.8
click at [567, 467] on tr "Removal $-3,019.33 $-1,975.92 $-13,840.27 $-31,973.82 $-12,549.75" at bounding box center [1141, 470] width 1871 height 21
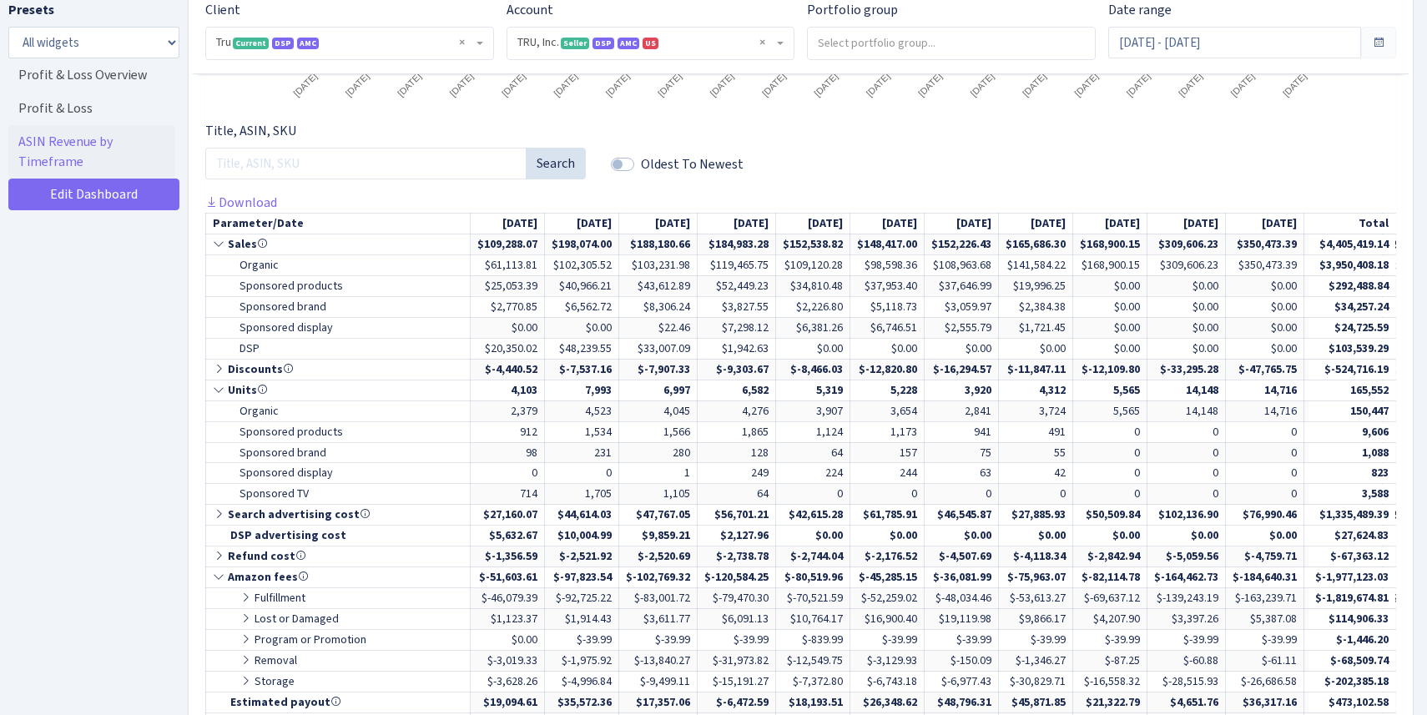
scroll to position [650, 0]
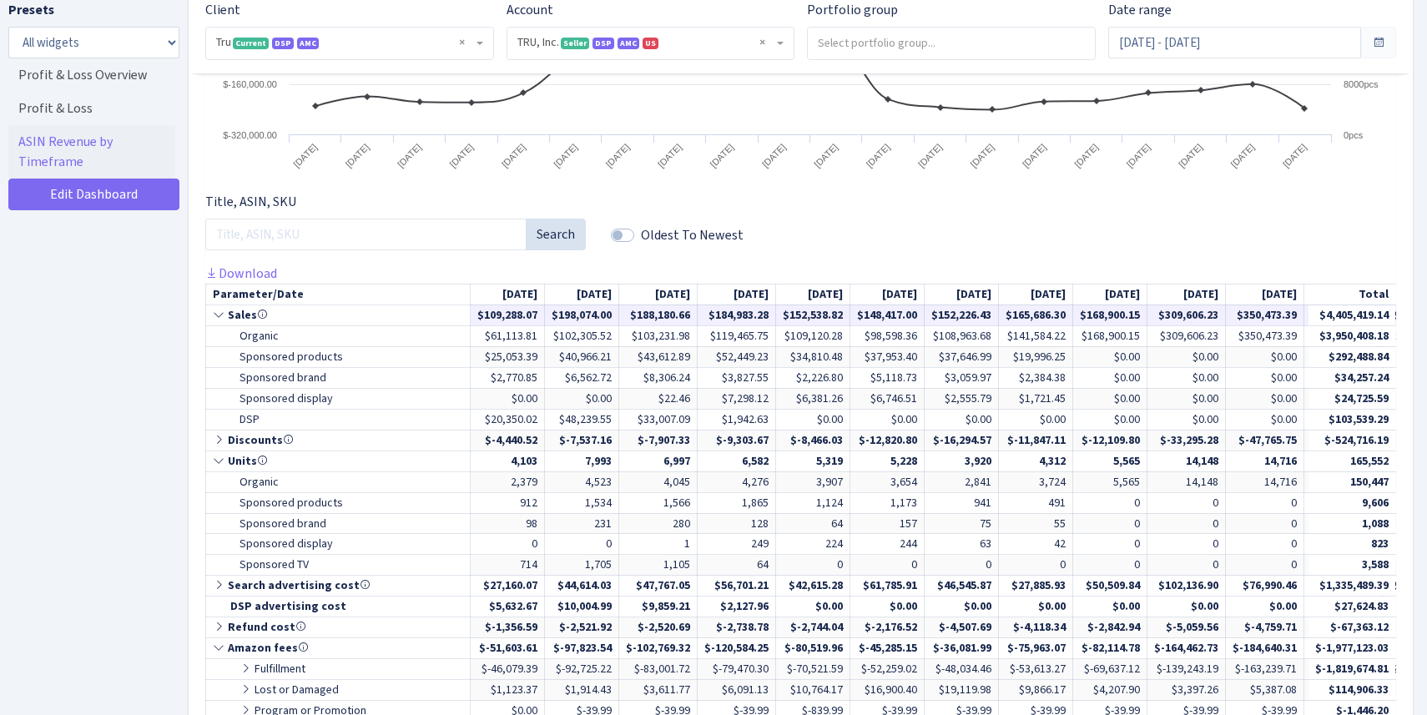
drag, startPoint x: 782, startPoint y: 313, endPoint x: 556, endPoint y: 317, distance: 226.2
click at [555, 316] on tr "Sales $109,288.07 $198,074.00 $188,180.66 $184,983.28 $152,538.82 $148,417.00" at bounding box center [1141, 315] width 1871 height 21
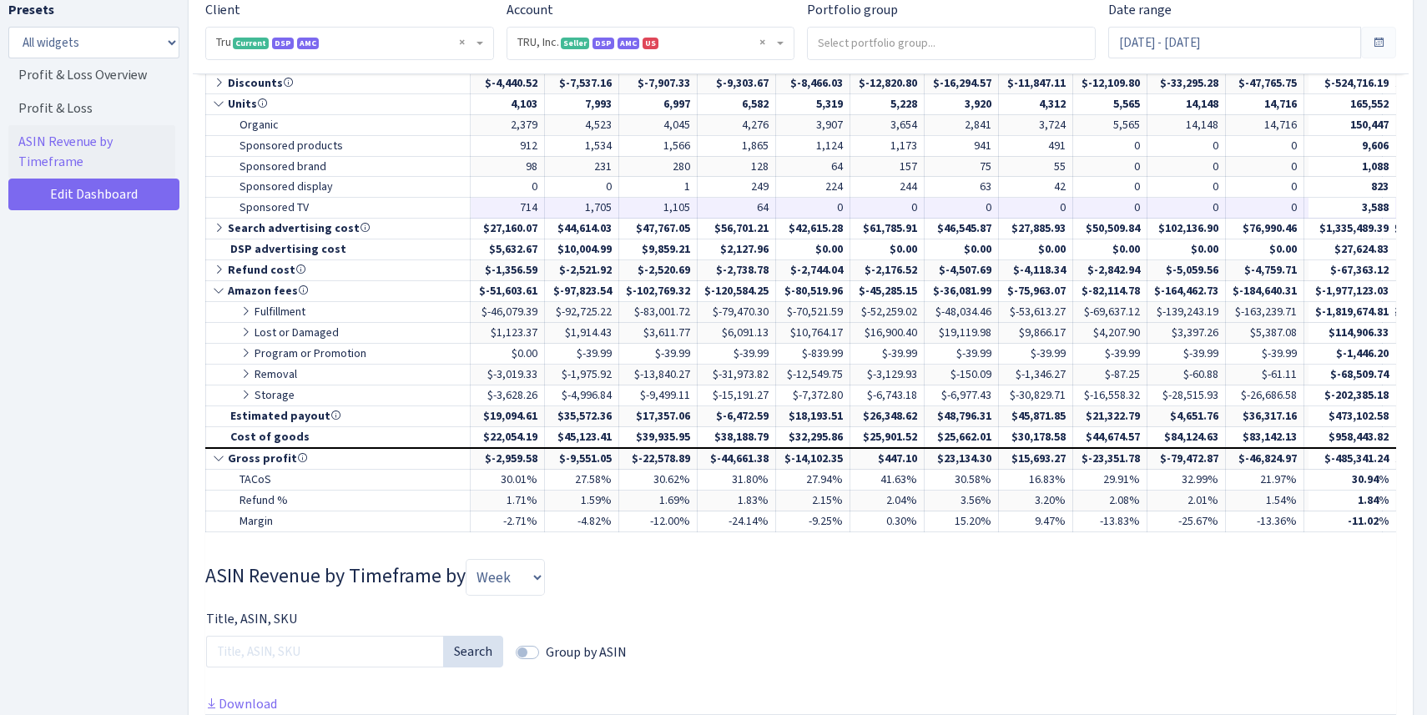
scroll to position [1009, 0]
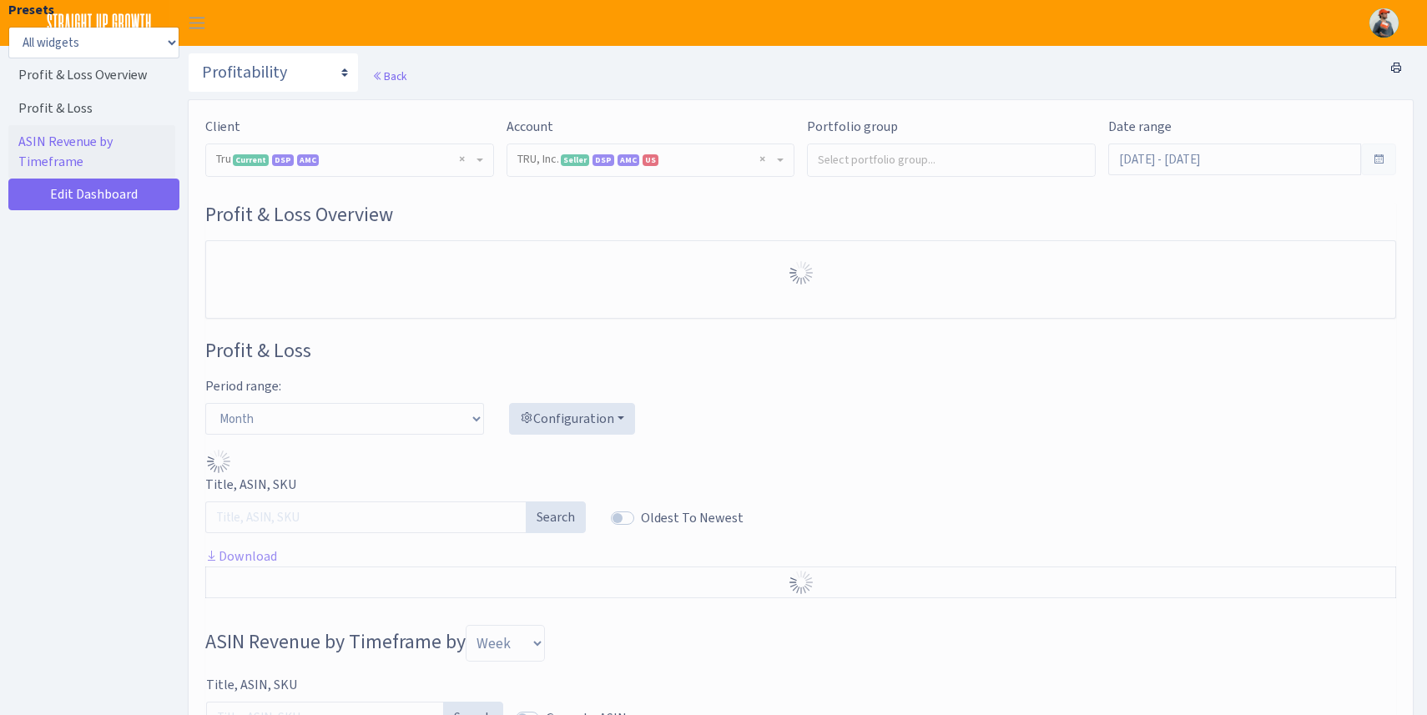
select select "1761349761672784"
select select "month"
